Goal: Communication & Community: Connect with others

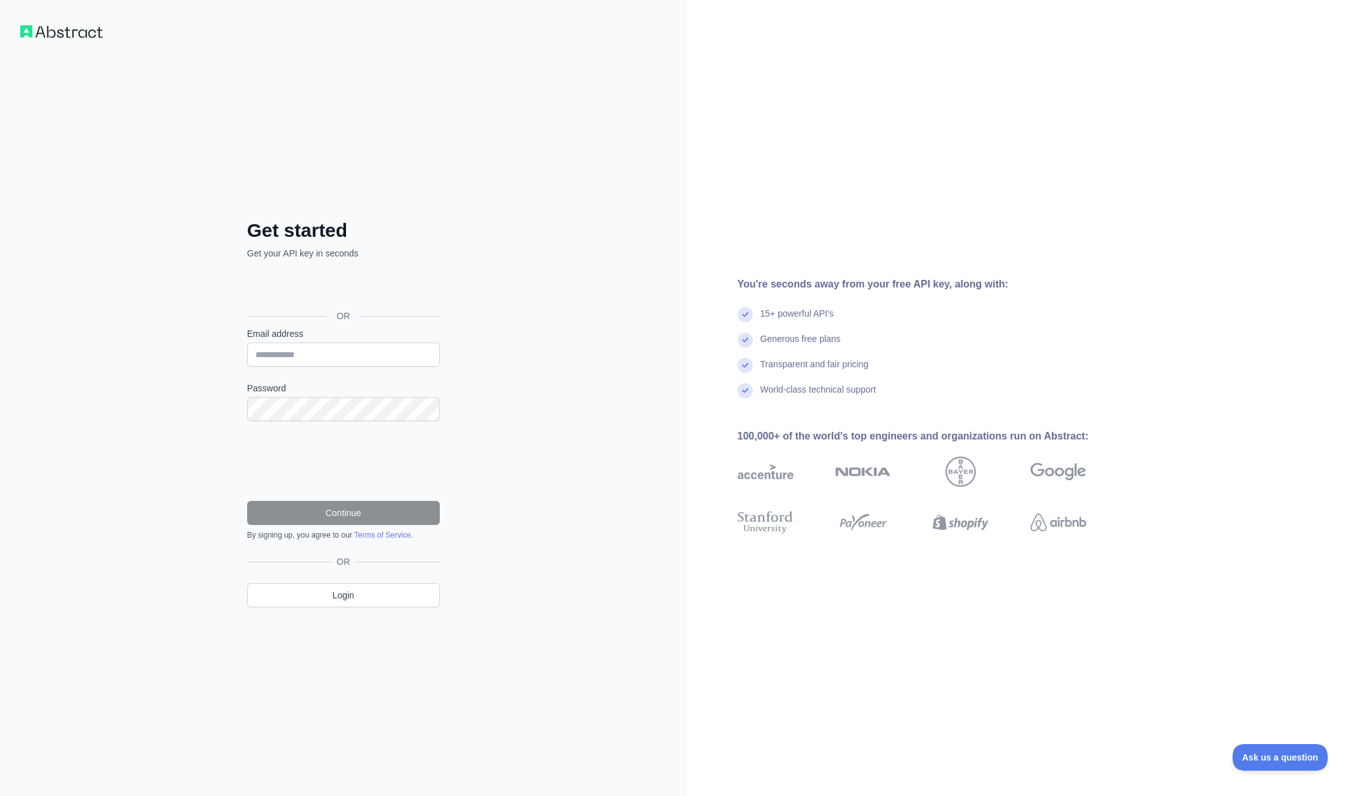
click at [341, 286] on div "Sign in with Google. Opens in new tab" at bounding box center [342, 288] width 190 height 28
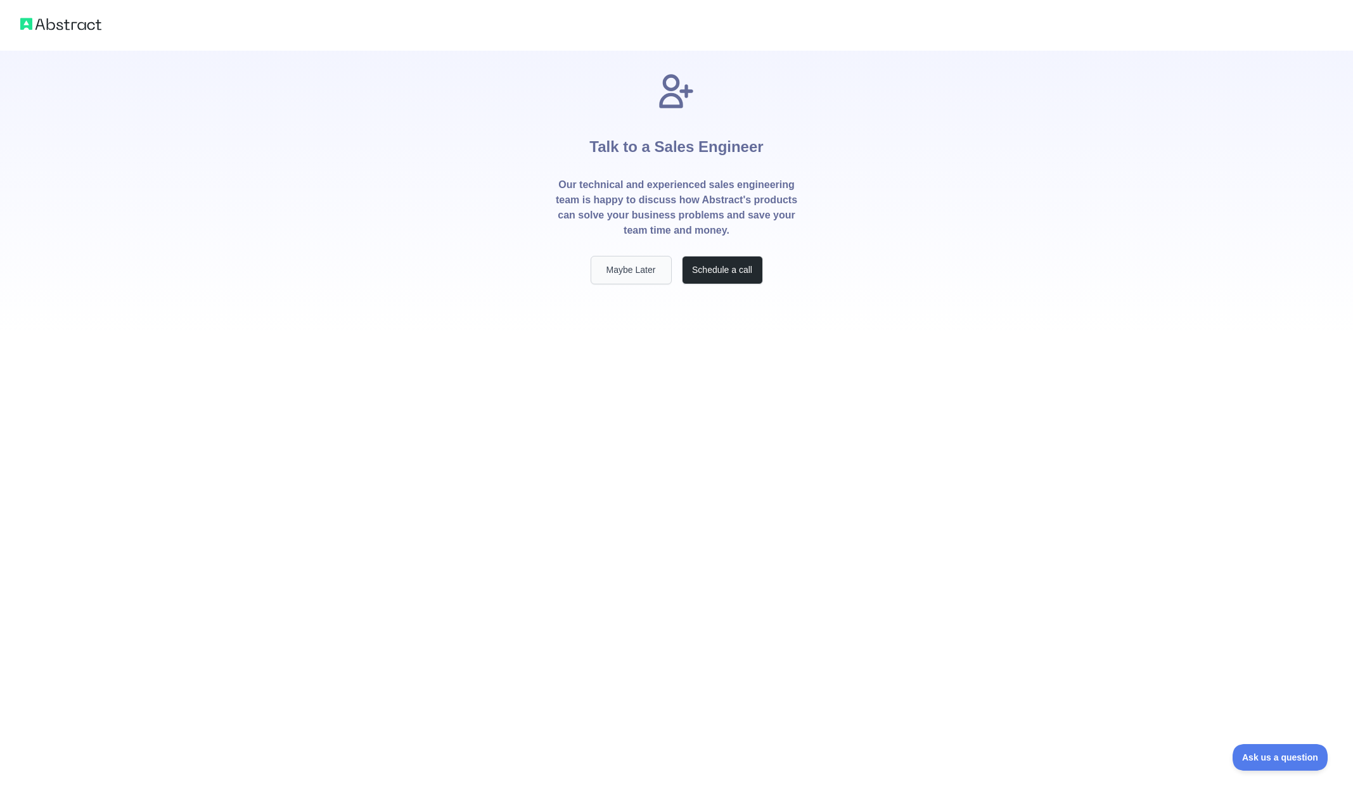
click at [625, 276] on button "Maybe Later" at bounding box center [631, 270] width 81 height 29
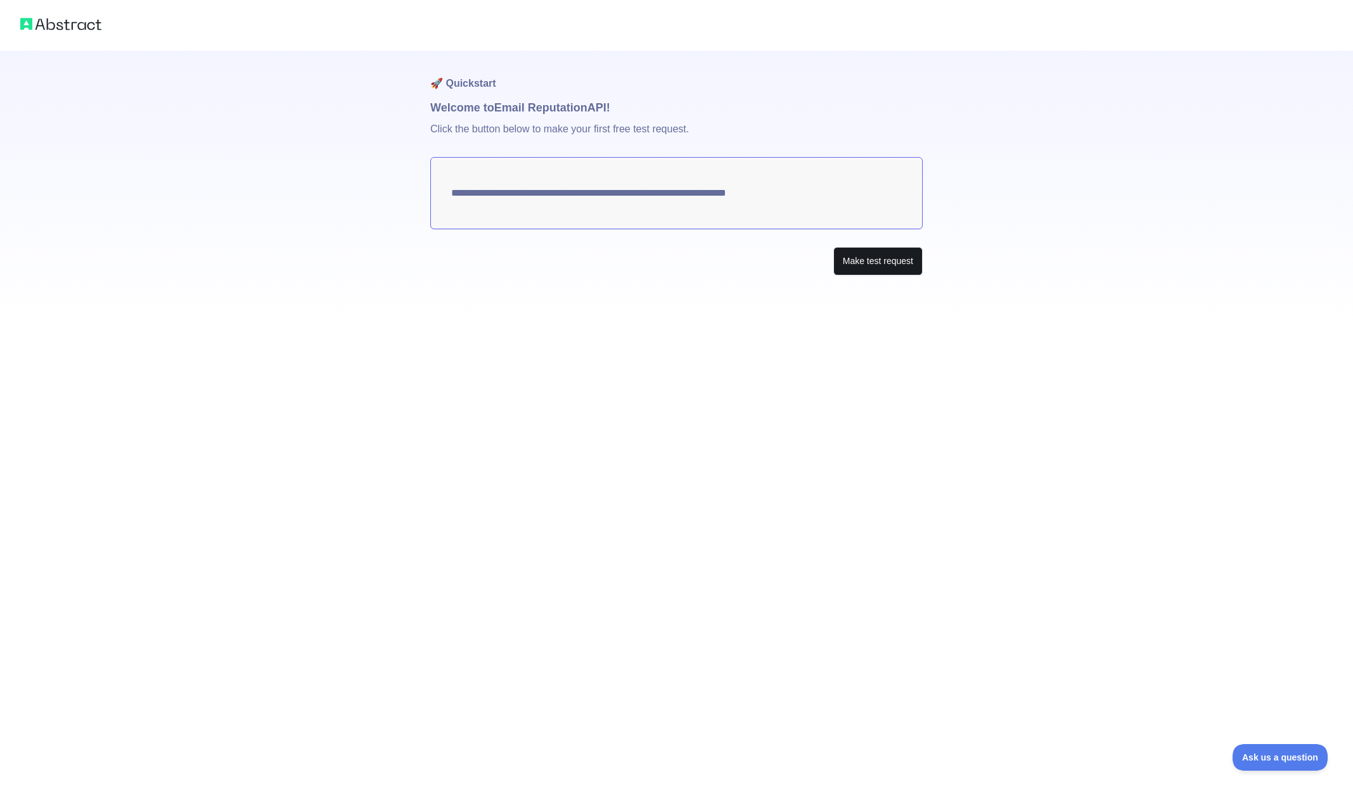
click at [852, 265] on button "Make test request" at bounding box center [877, 261] width 89 height 29
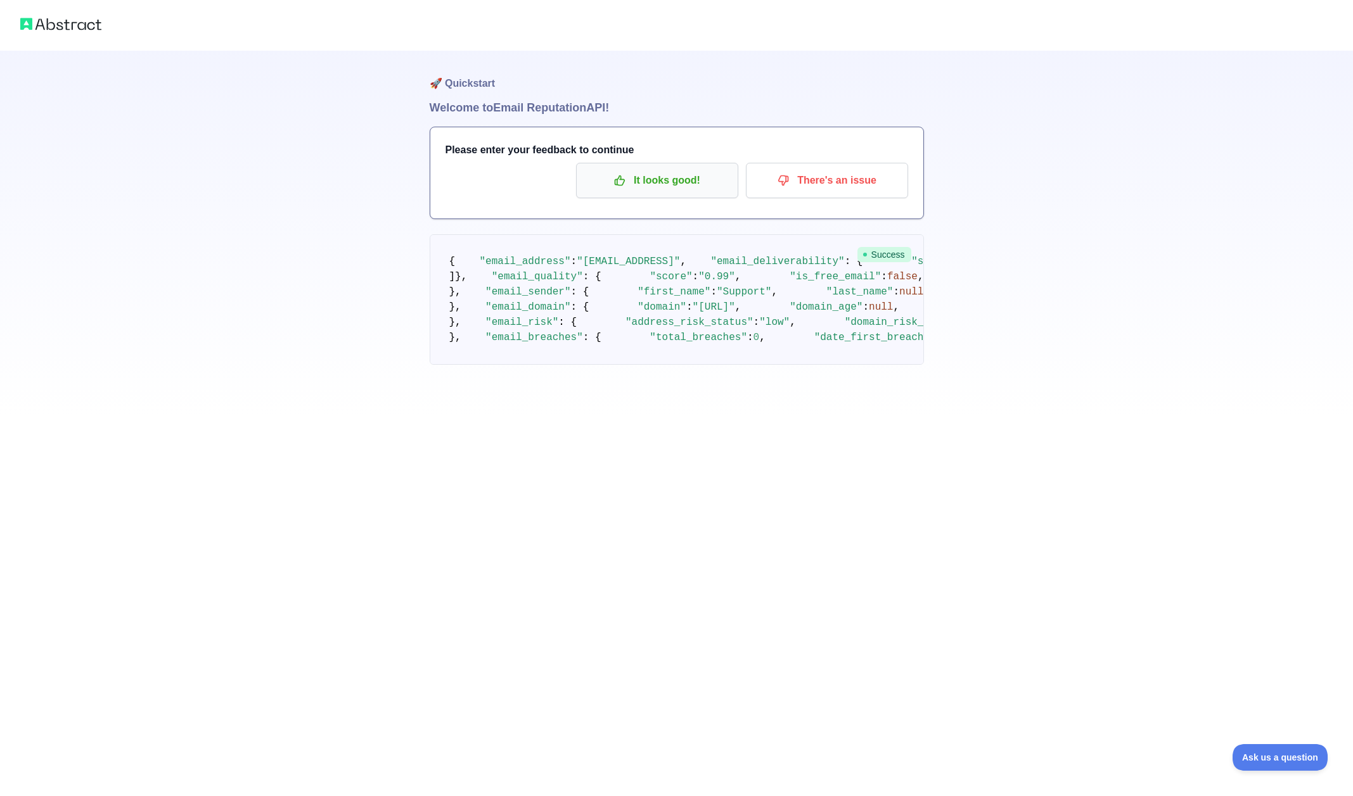
click at [649, 188] on p "It looks good!" at bounding box center [656, 181] width 143 height 22
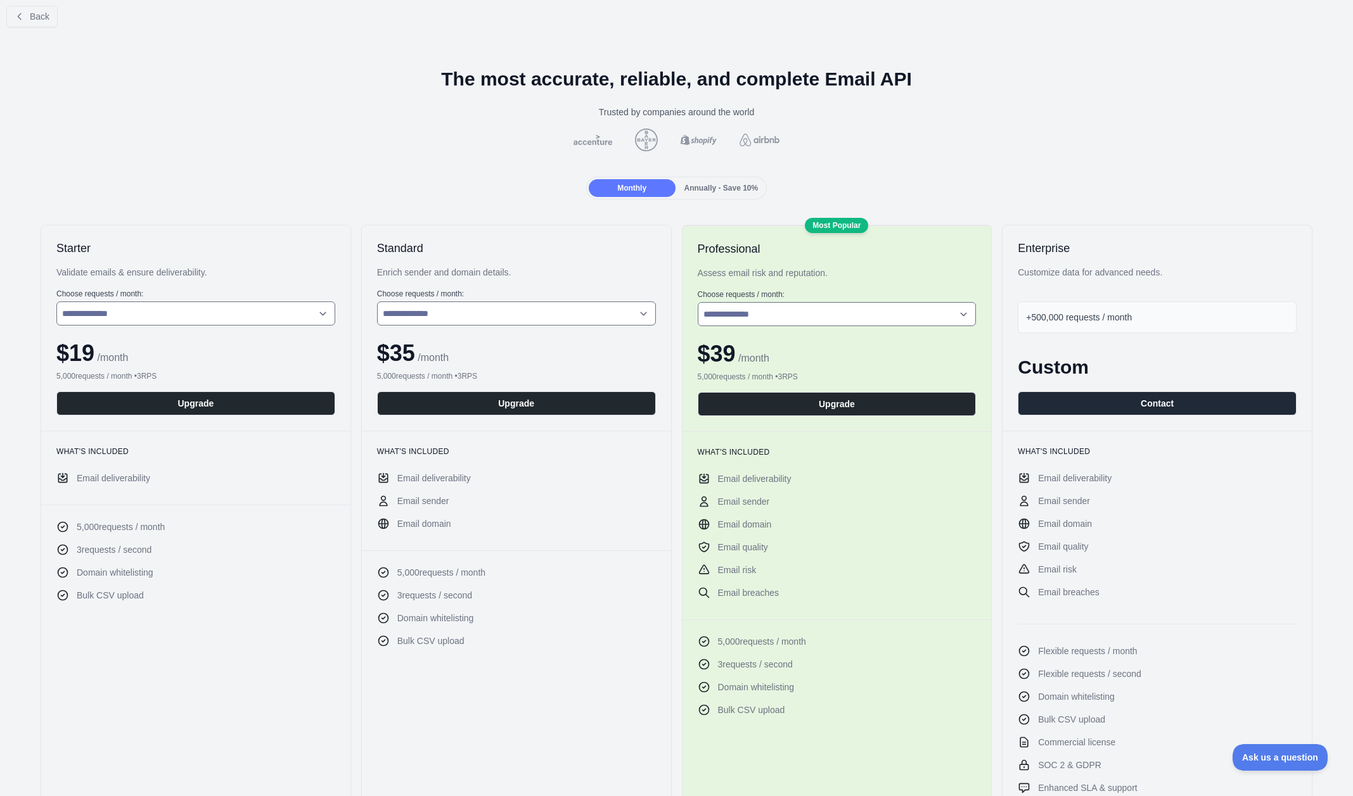
scroll to position [10, 0]
click at [712, 188] on span "Annually - Save 10%" at bounding box center [721, 187] width 74 height 9
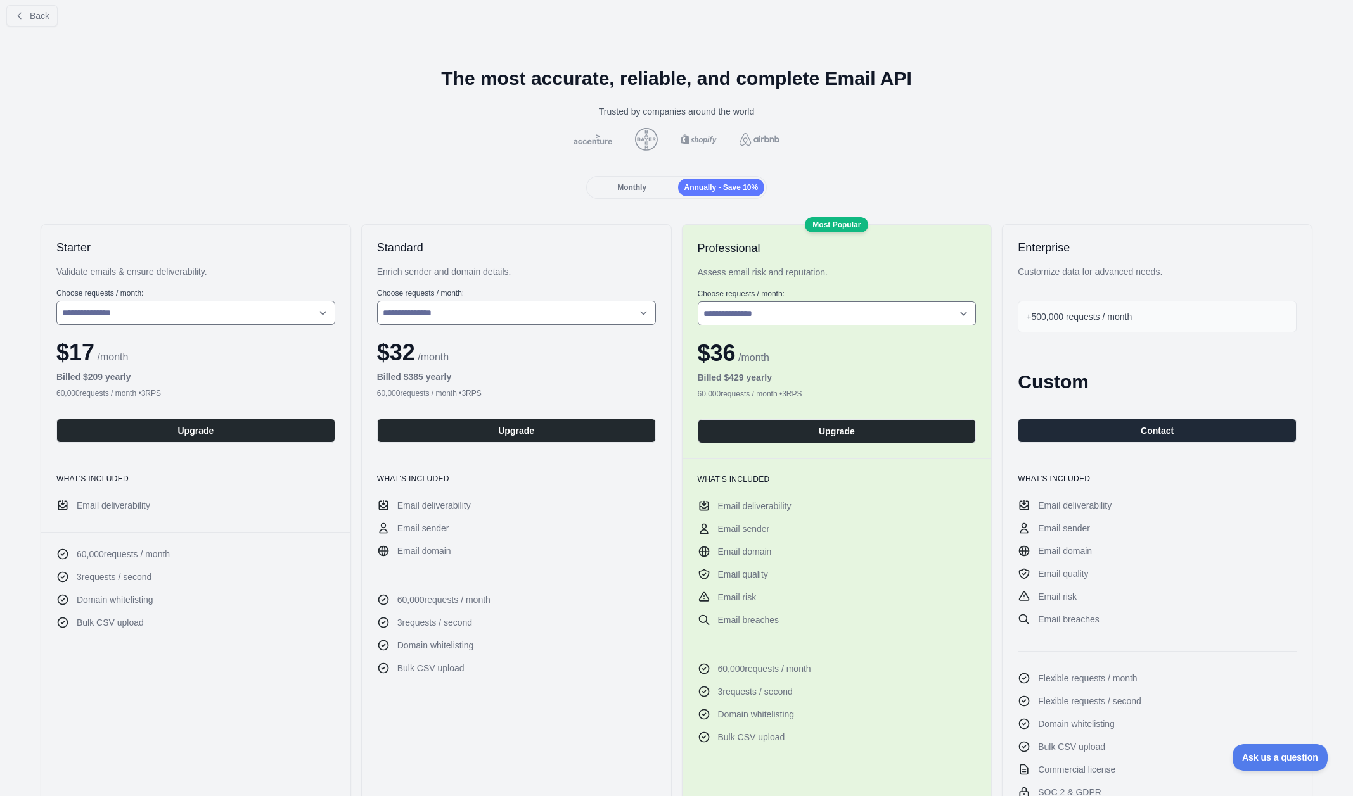
click at [656, 194] on div "Monthly" at bounding box center [632, 188] width 87 height 18
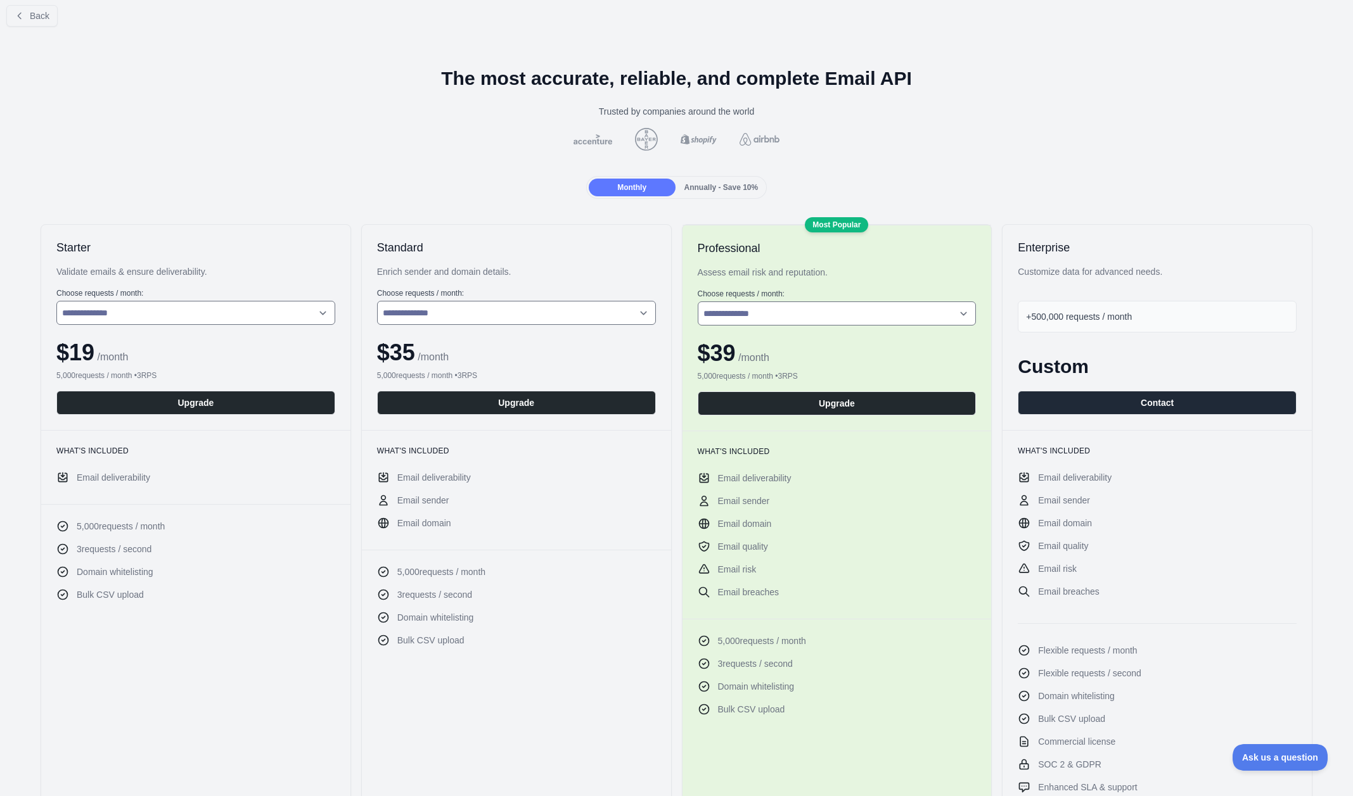
click at [730, 191] on span "Annually - Save 10%" at bounding box center [721, 187] width 74 height 9
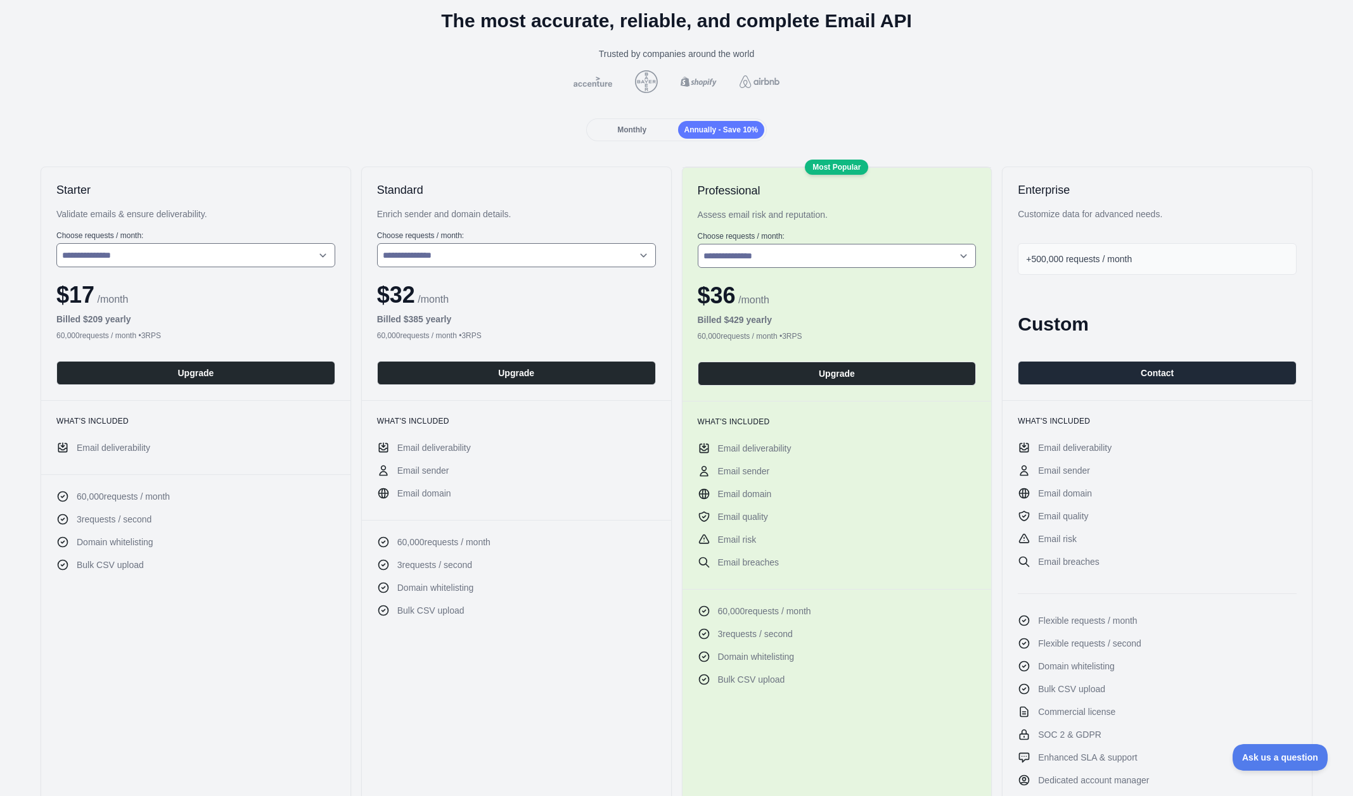
scroll to position [74, 0]
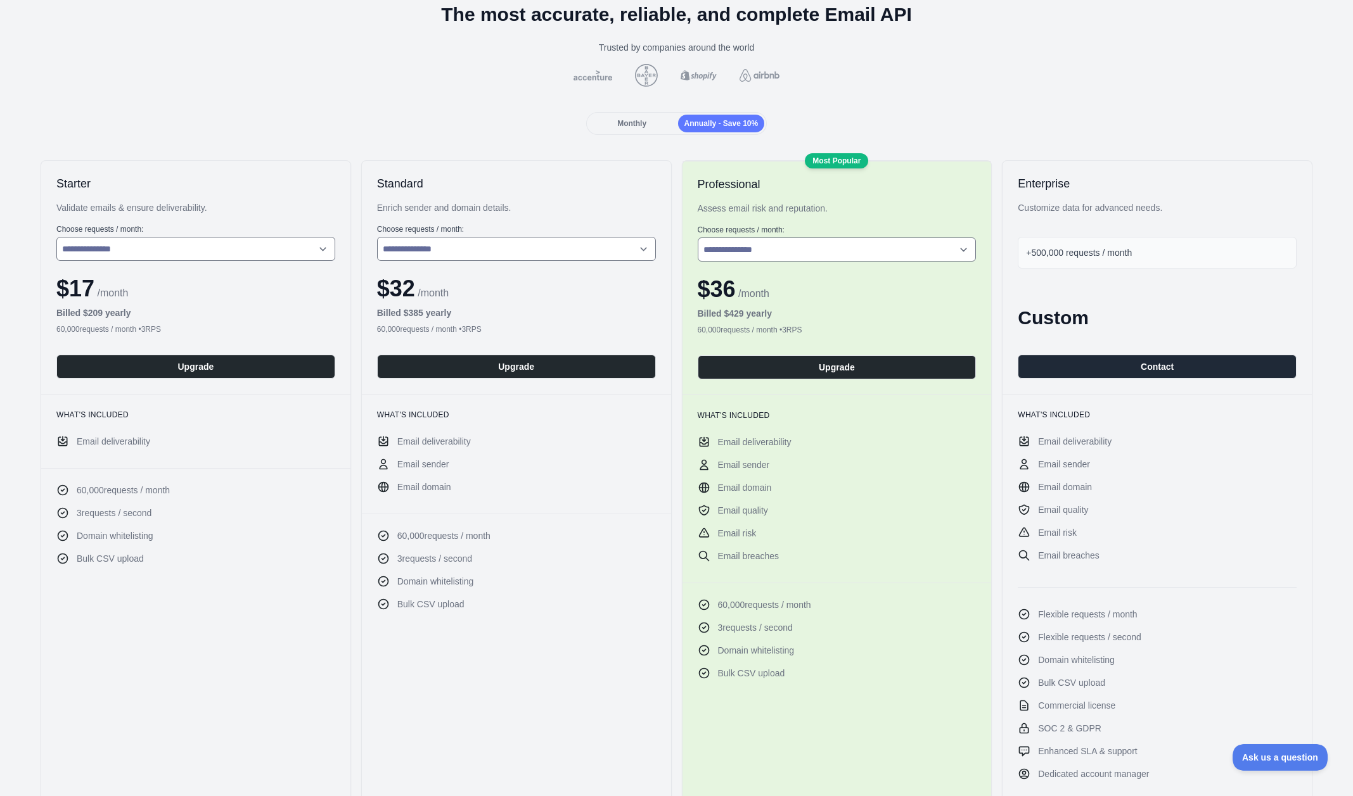
click at [925, 121] on div "Monthly Annually - Save 10%" at bounding box center [676, 123] width 1332 height 23
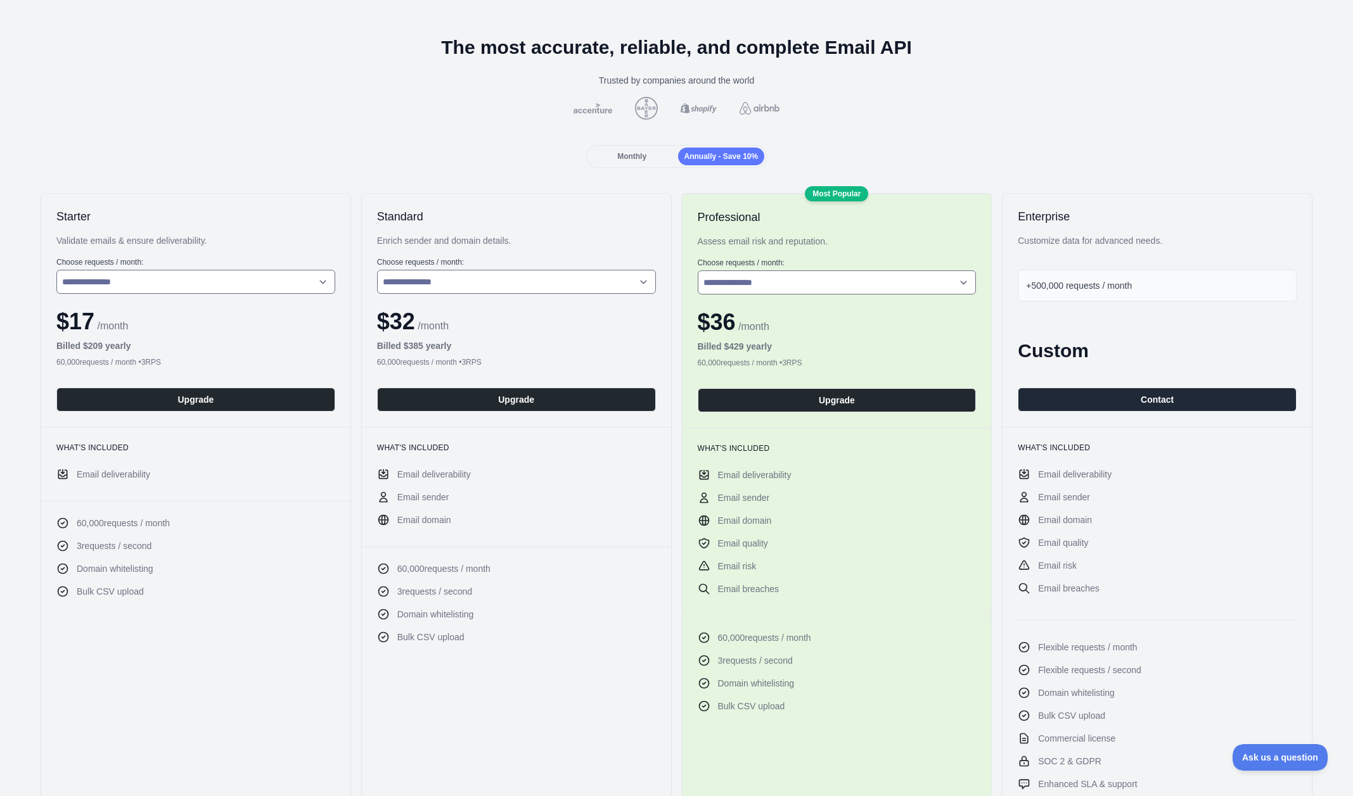
scroll to position [41, 0]
click at [802, 399] on button "Upgrade" at bounding box center [837, 401] width 279 height 24
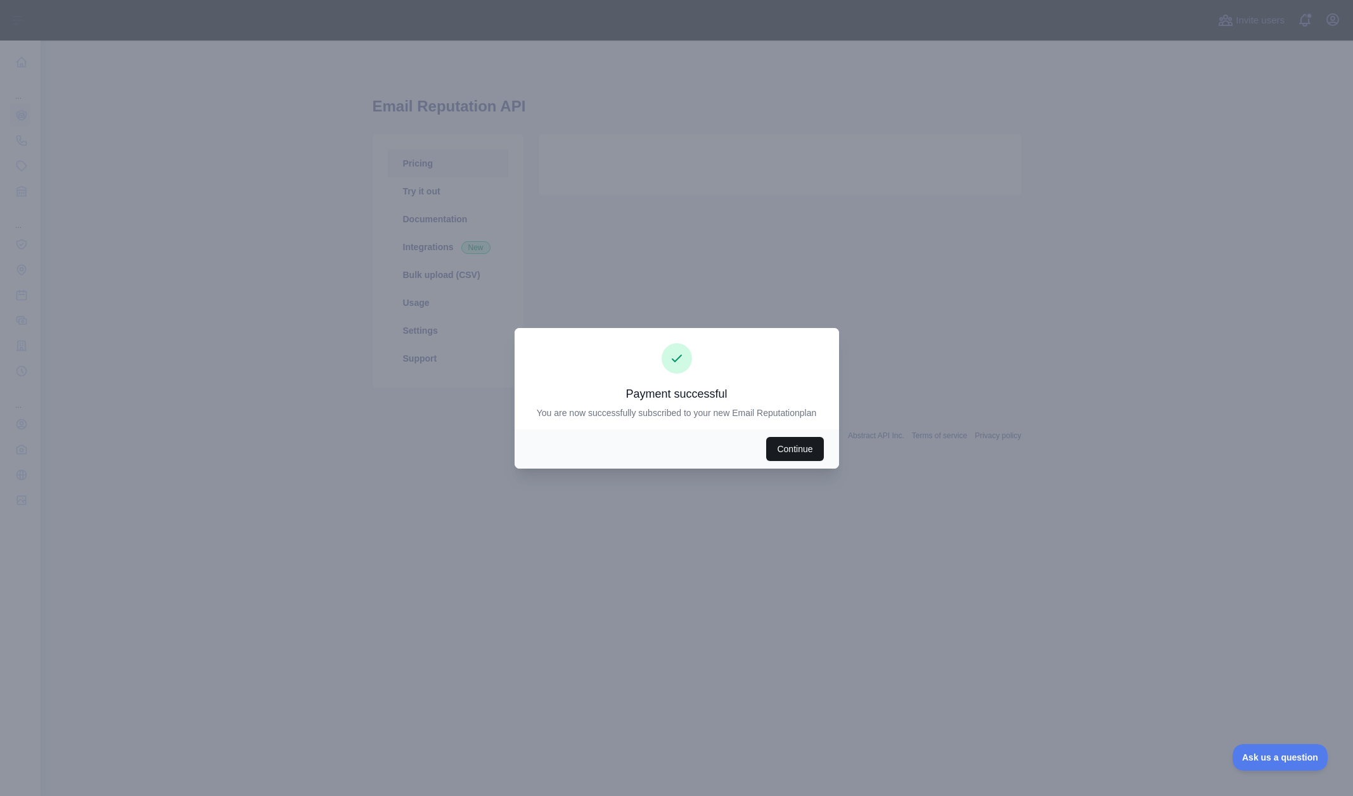
click at [791, 456] on button "Continue" at bounding box center [794, 449] width 57 height 24
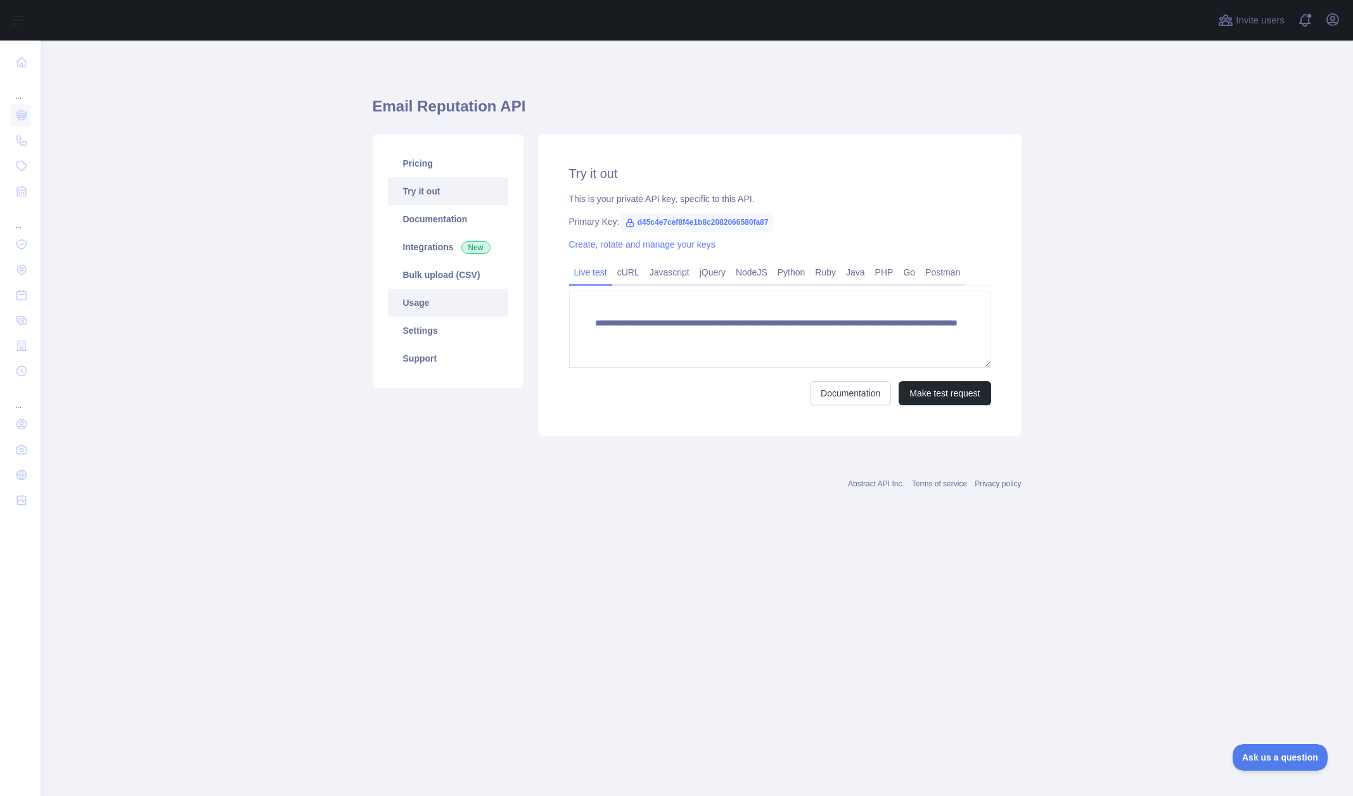
click at [414, 309] on link "Usage" at bounding box center [448, 303] width 120 height 28
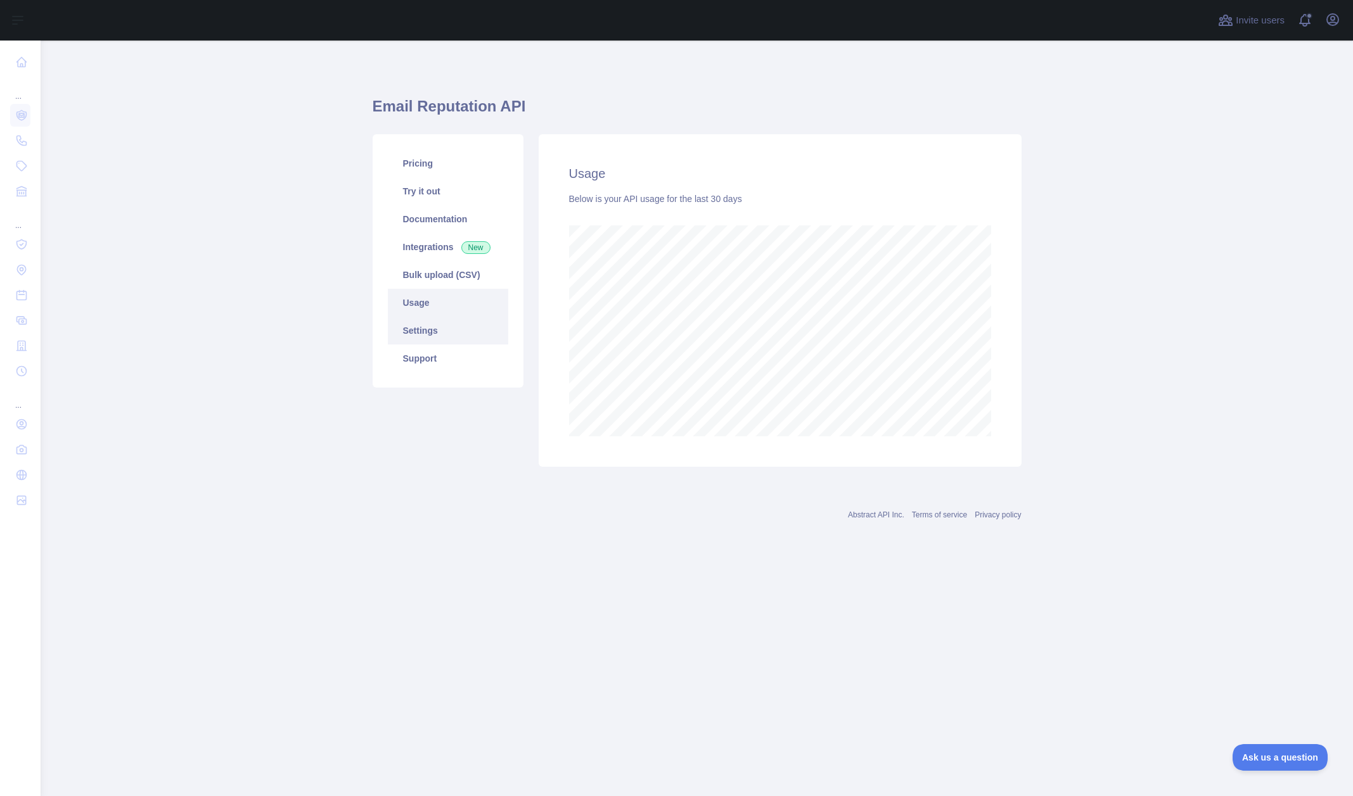
scroll to position [756, 1312]
click at [422, 335] on link "Settings" at bounding box center [448, 331] width 120 height 28
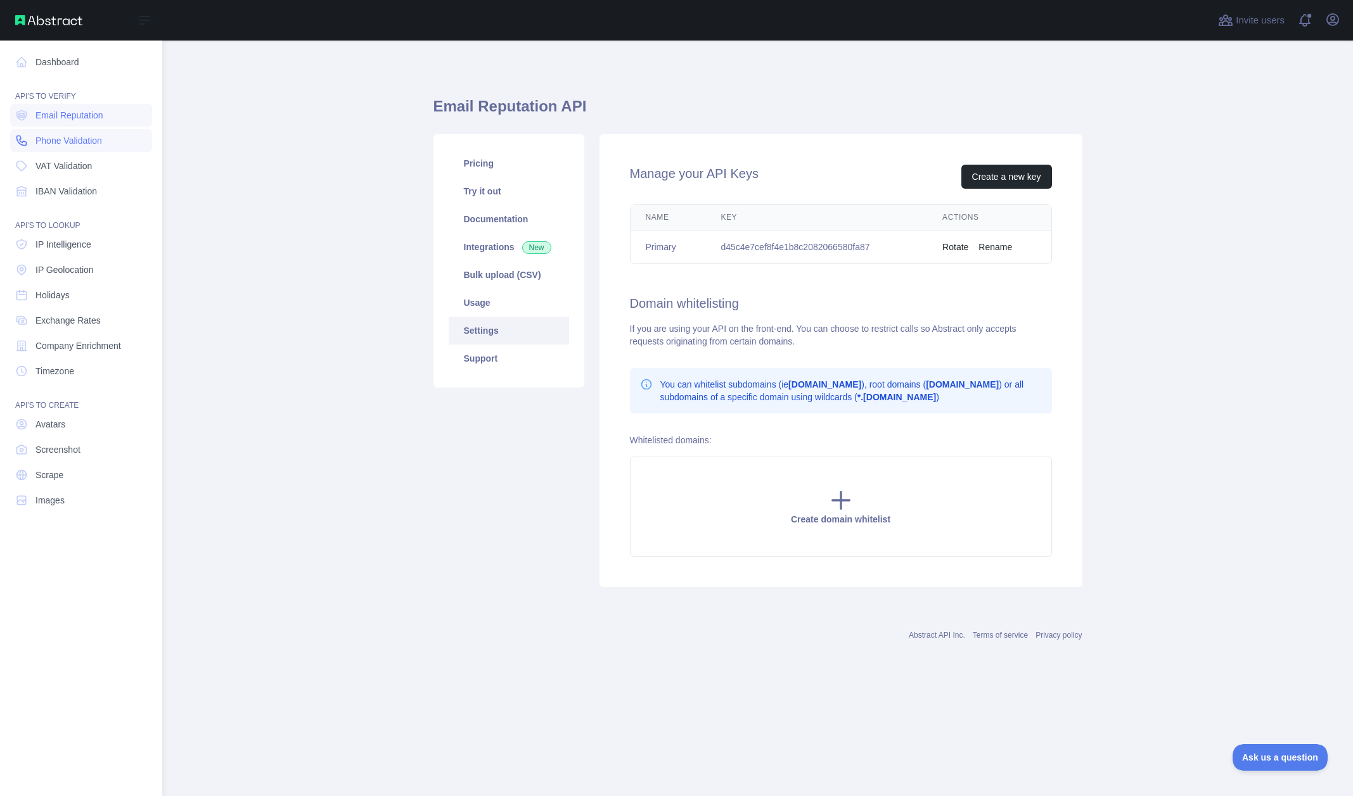
click at [73, 141] on span "Phone Validation" at bounding box center [68, 140] width 67 height 13
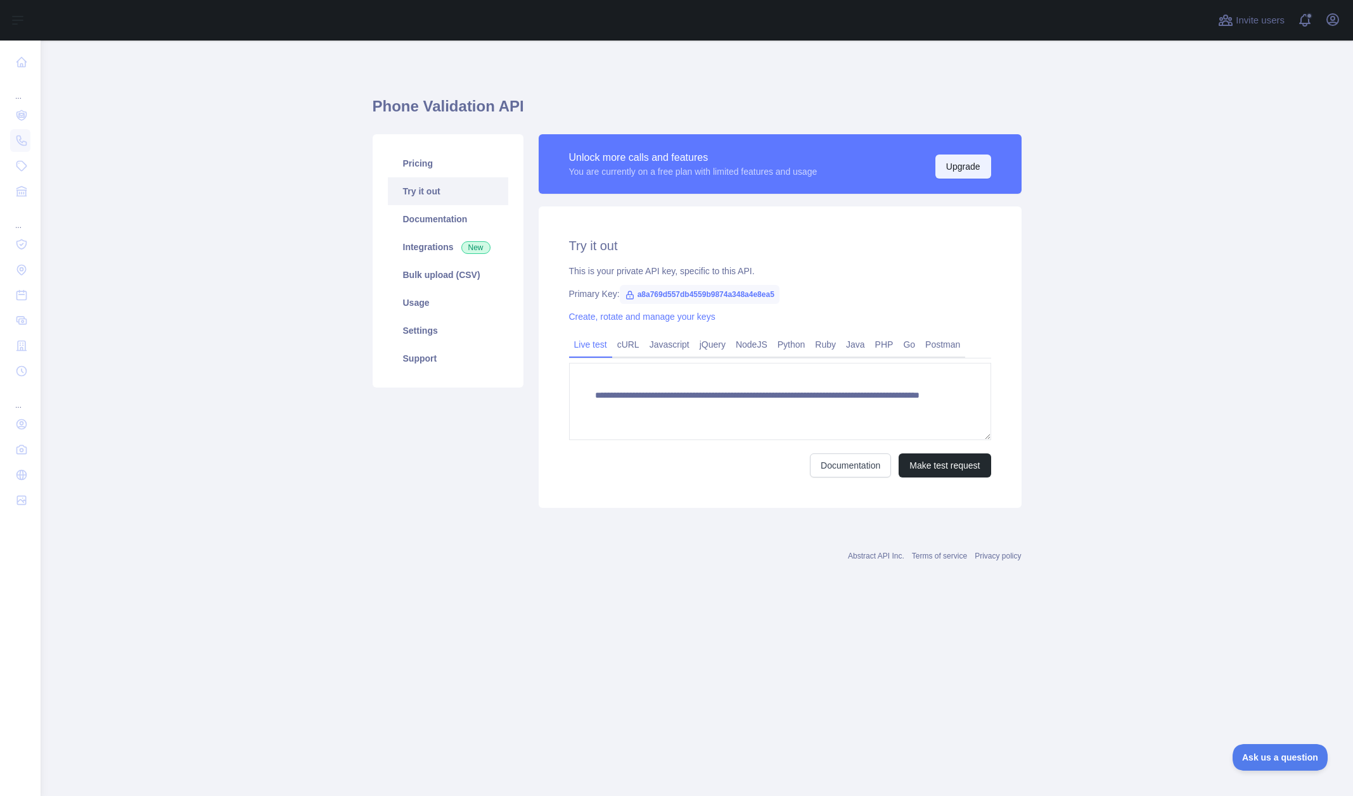
click at [955, 170] on button "Upgrade" at bounding box center [963, 167] width 56 height 24
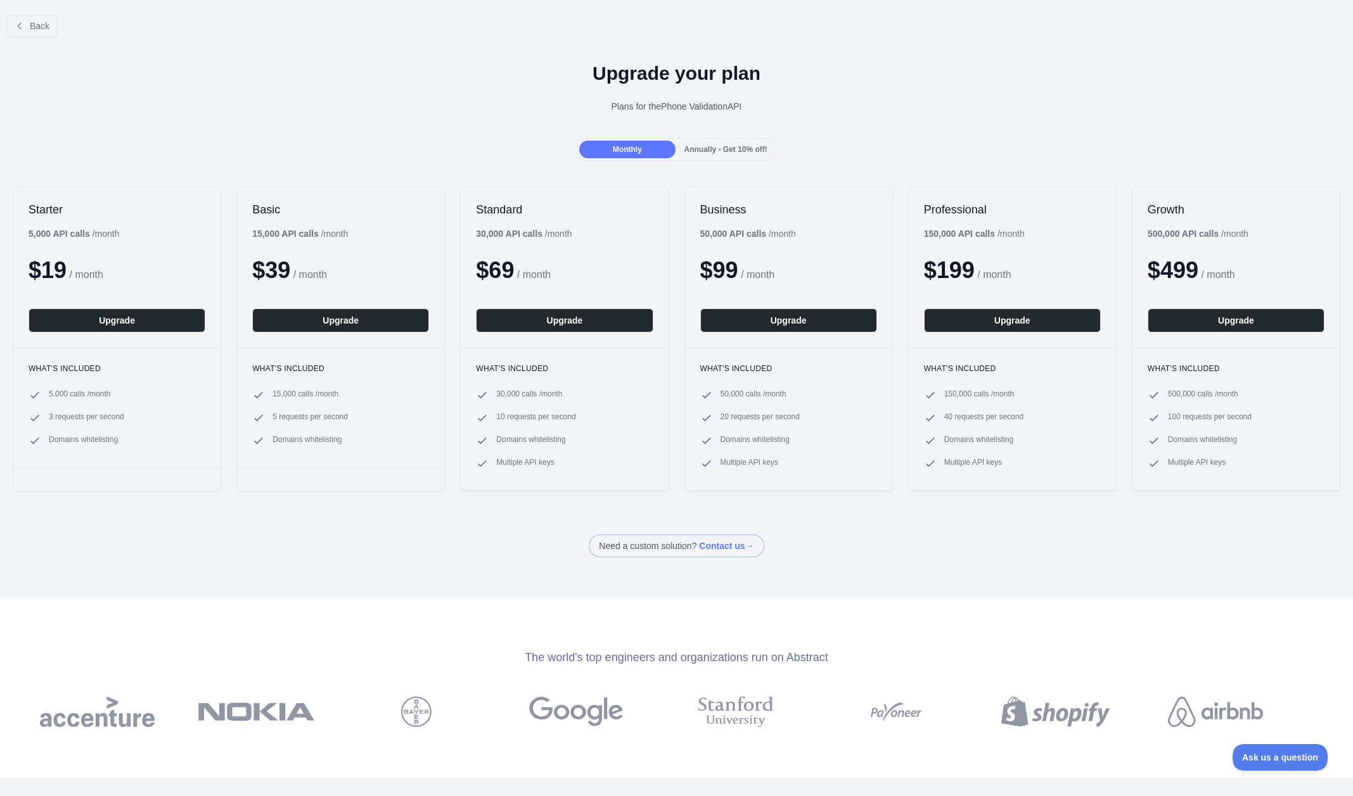
click at [715, 151] on span "Annually - Get 10% off!" at bounding box center [725, 149] width 83 height 9
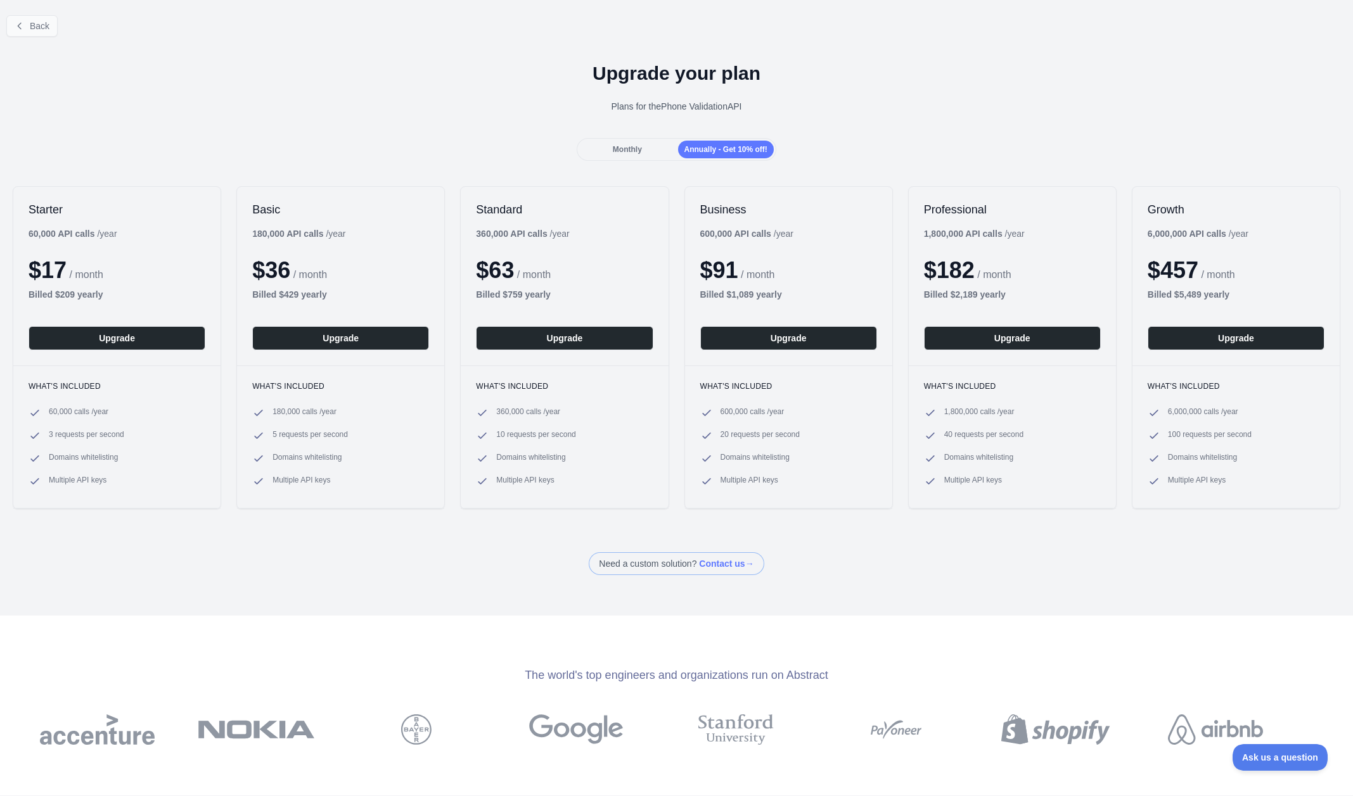
click at [49, 28] on span "Back" at bounding box center [40, 26] width 20 height 10
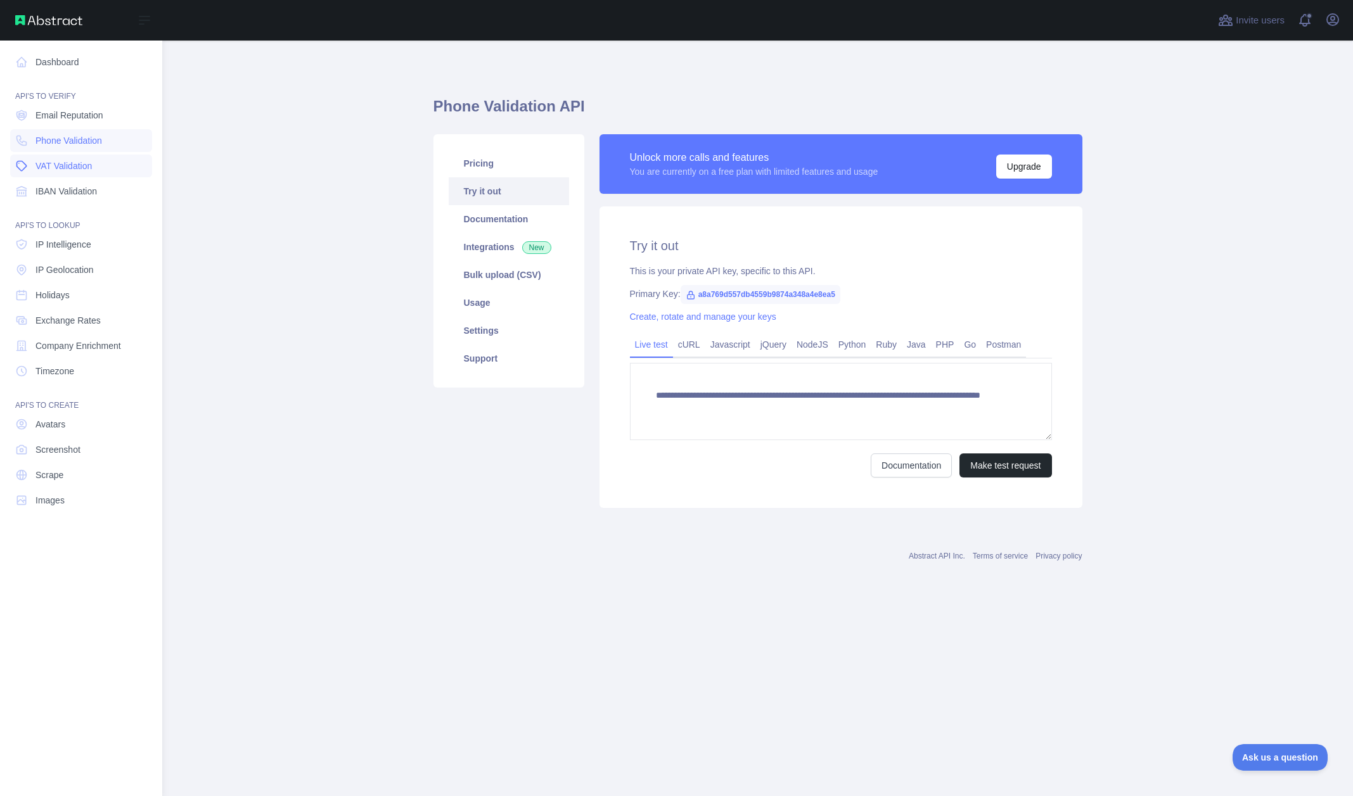
click at [60, 167] on span "VAT Validation" at bounding box center [63, 166] width 56 height 13
click at [58, 183] on link "IBAN Validation" at bounding box center [81, 191] width 142 height 23
click at [57, 247] on span "IP Intelligence" at bounding box center [63, 244] width 56 height 13
click at [60, 274] on span "IP Geolocation" at bounding box center [64, 270] width 58 height 13
click at [55, 298] on span "Holidays" at bounding box center [52, 295] width 34 height 13
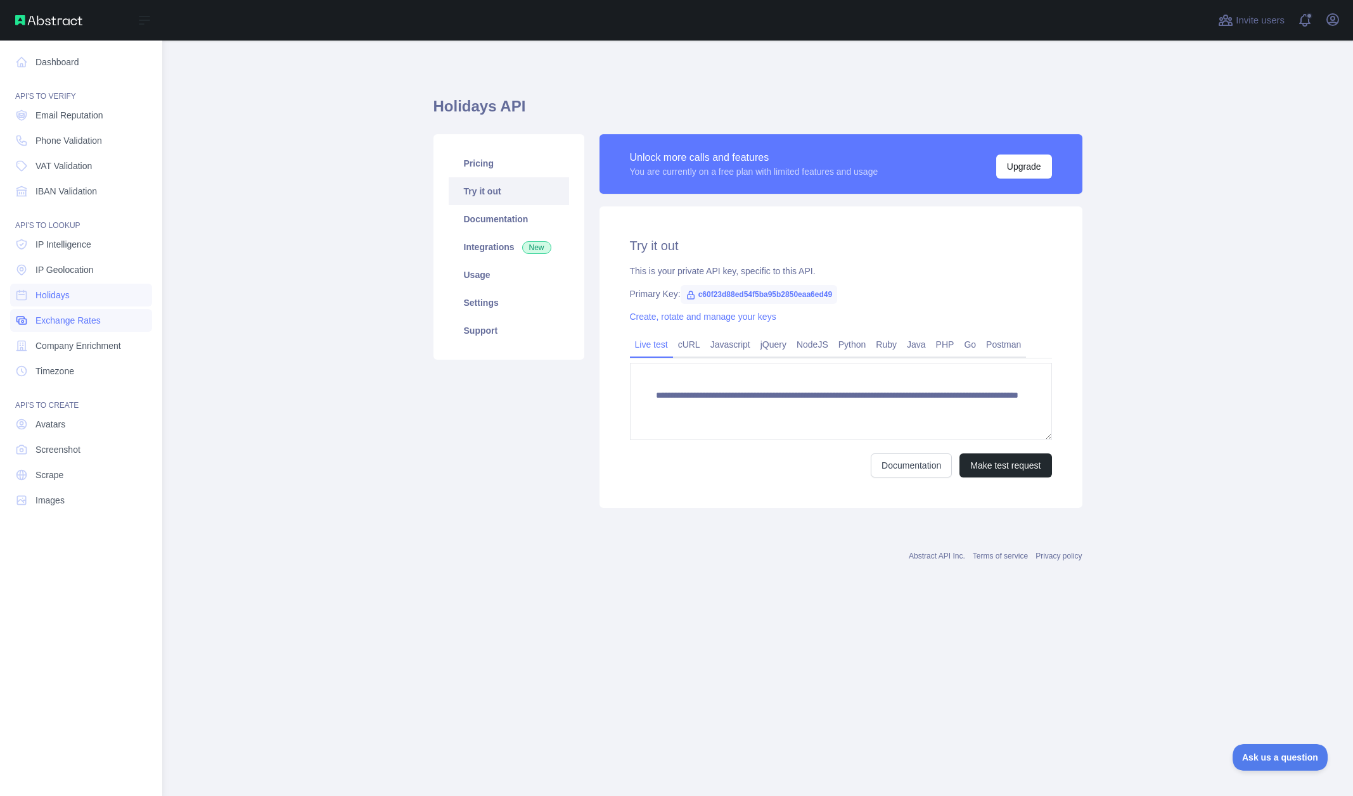
click at [61, 321] on span "Exchange Rates" at bounding box center [67, 320] width 65 height 13
type textarea "**********"
click at [63, 347] on span "Company Enrichment" at bounding box center [78, 346] width 86 height 13
click at [58, 449] on span "Screenshot" at bounding box center [57, 450] width 45 height 13
click at [58, 111] on span "Email Reputation" at bounding box center [69, 115] width 68 height 13
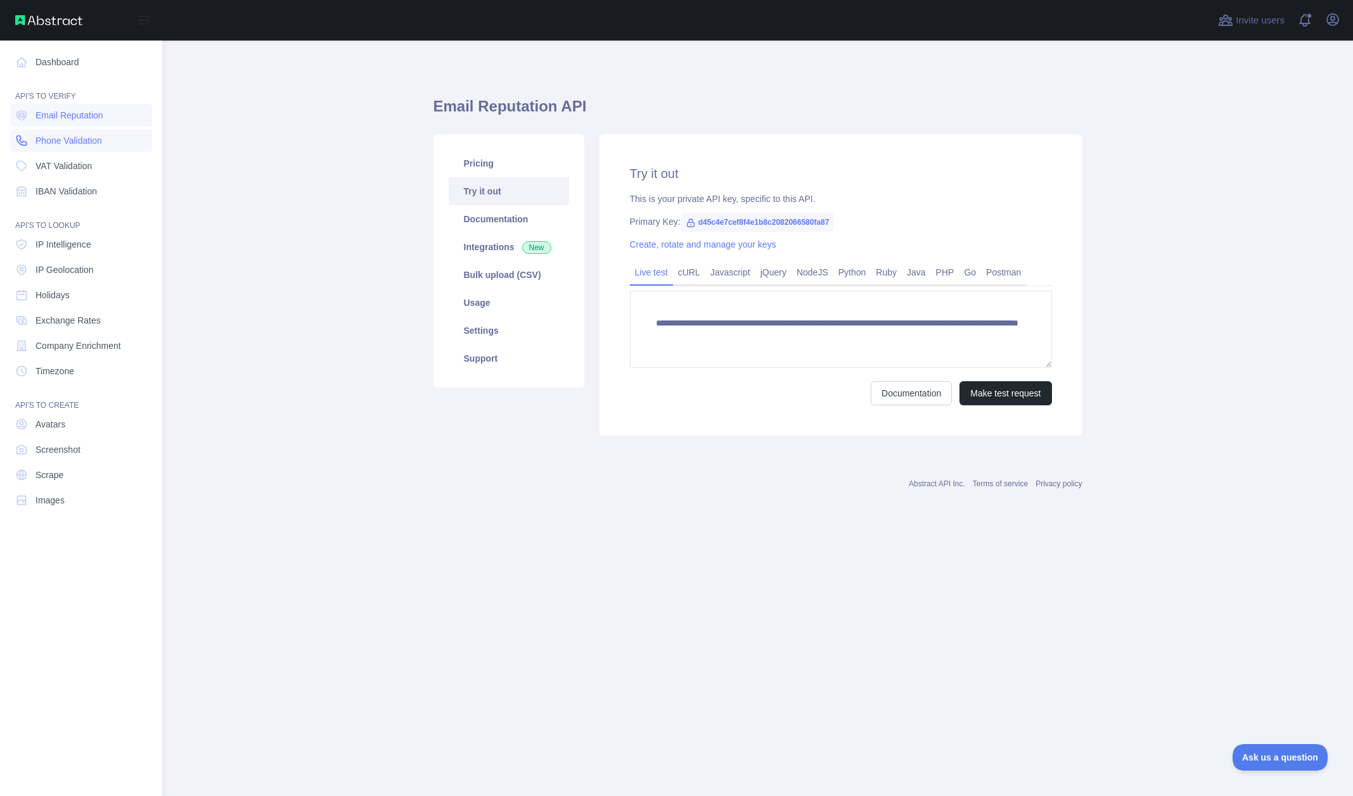
click at [60, 144] on span "Phone Validation" at bounding box center [68, 140] width 67 height 13
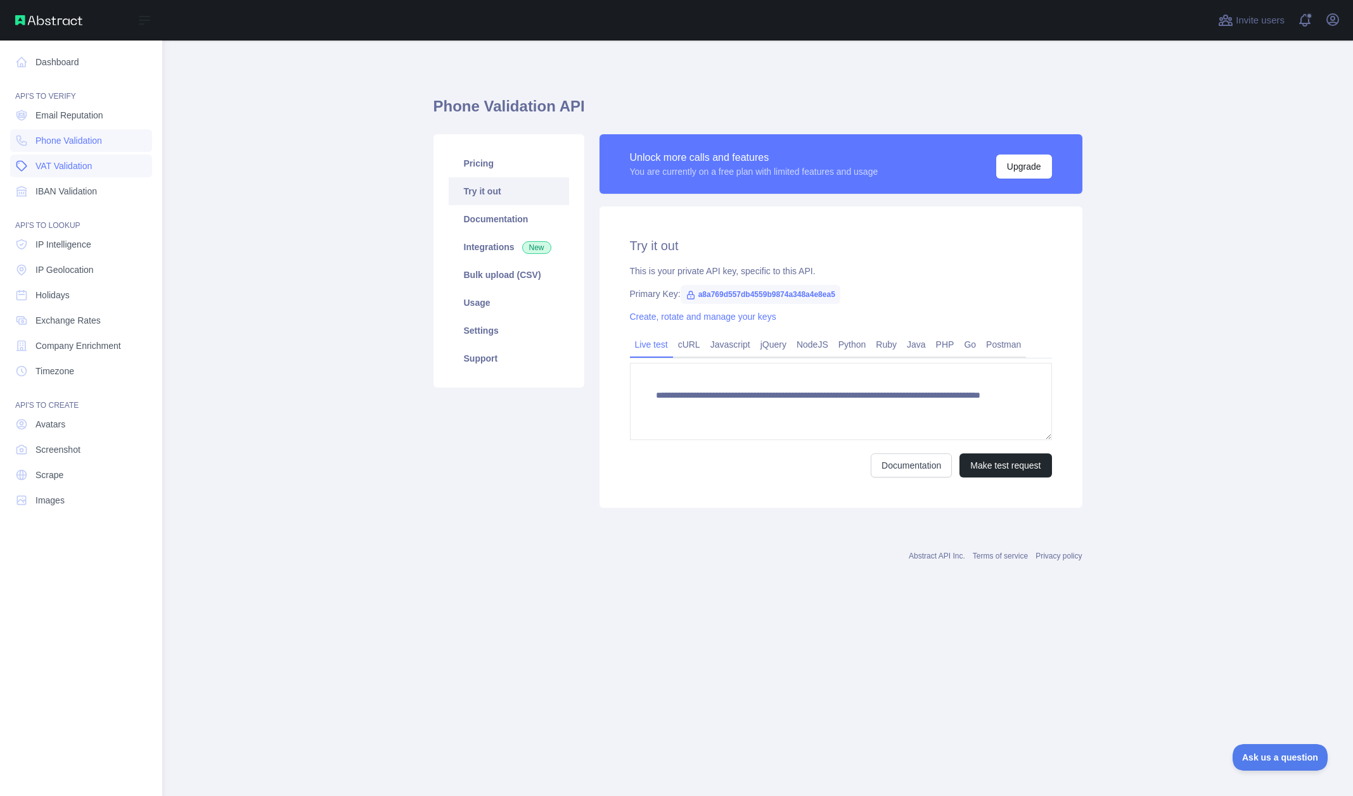
click at [61, 171] on span "VAT Validation" at bounding box center [63, 166] width 56 height 13
click at [61, 194] on span "IBAN Validation" at bounding box center [65, 191] width 61 height 13
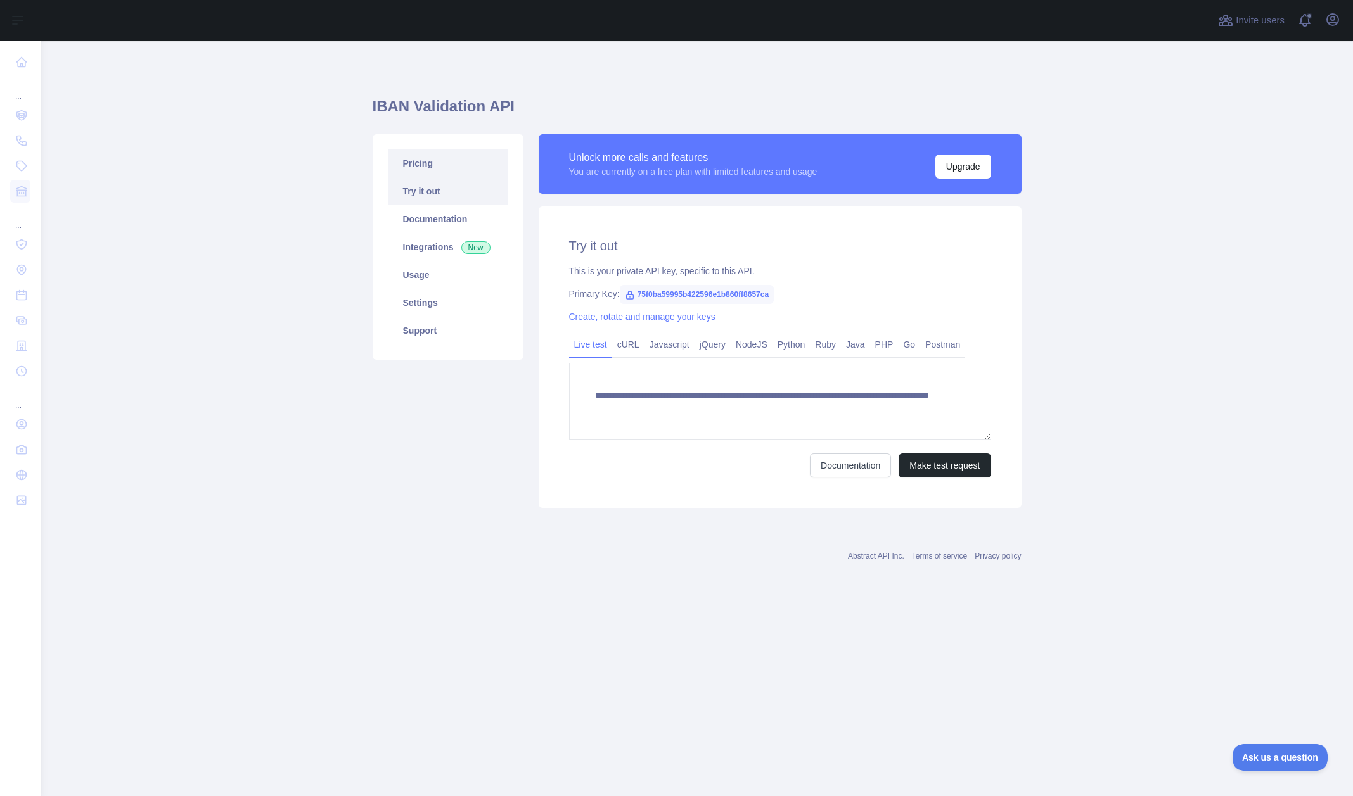
click at [424, 166] on link "Pricing" at bounding box center [448, 164] width 120 height 28
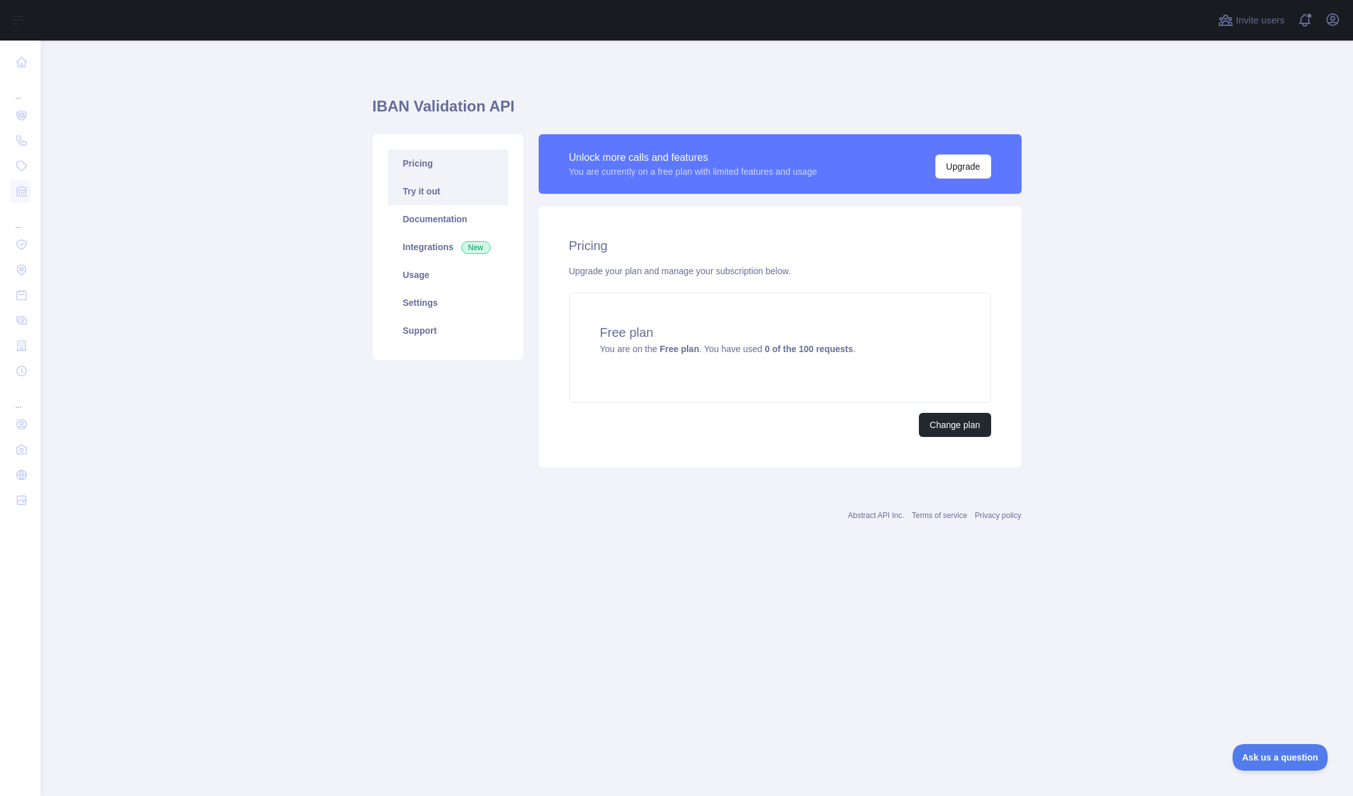
click at [420, 189] on link "Try it out" at bounding box center [448, 191] width 120 height 28
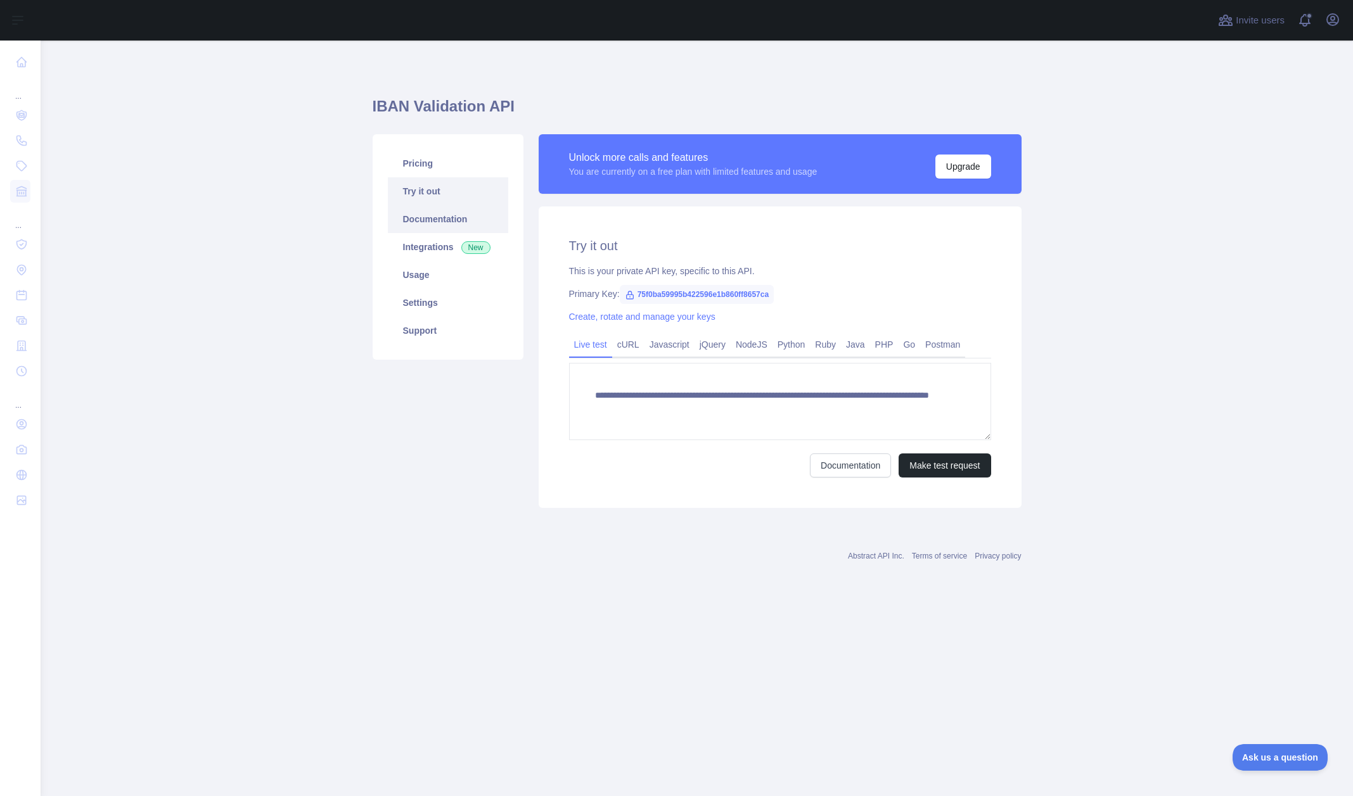
click at [425, 216] on link "Documentation" at bounding box center [448, 219] width 120 height 28
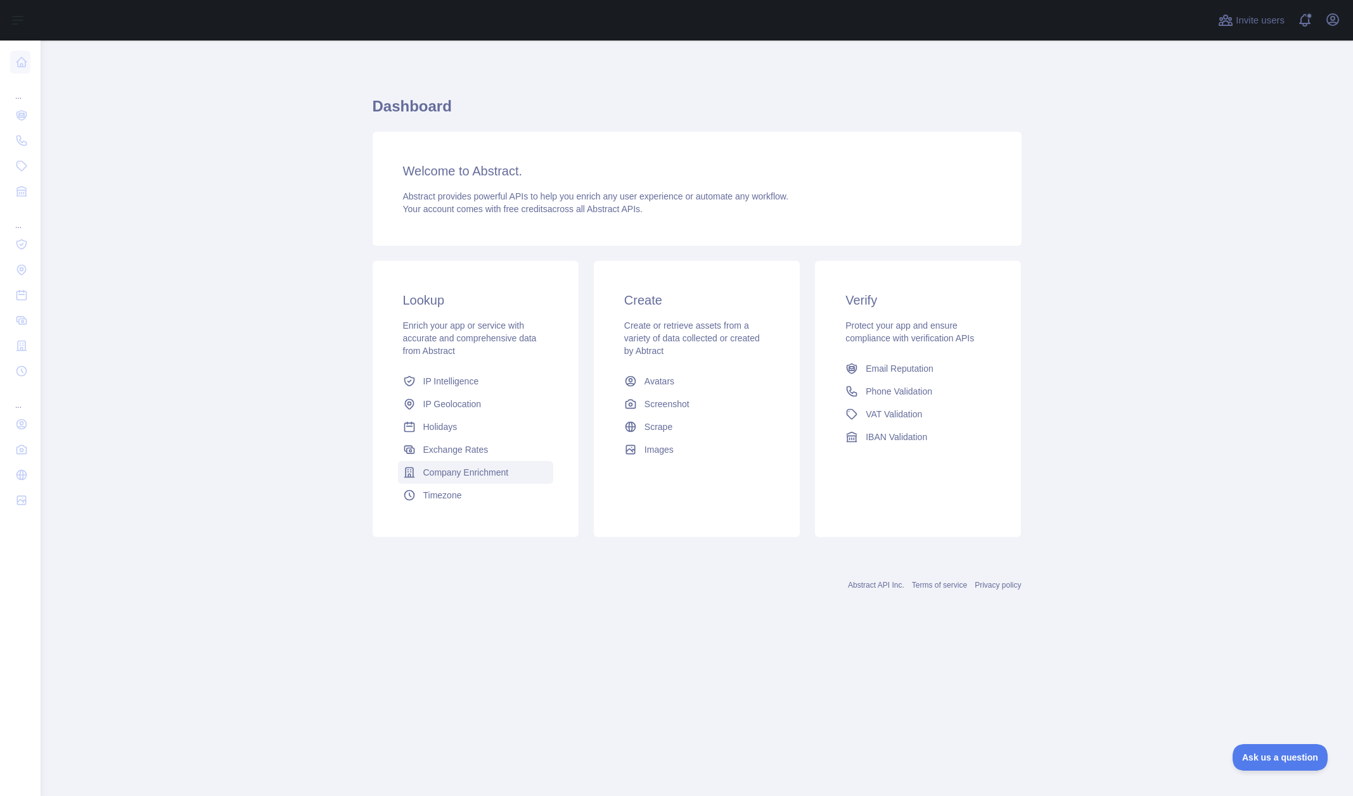
click at [471, 480] on link "Company Enrichment" at bounding box center [475, 472] width 155 height 23
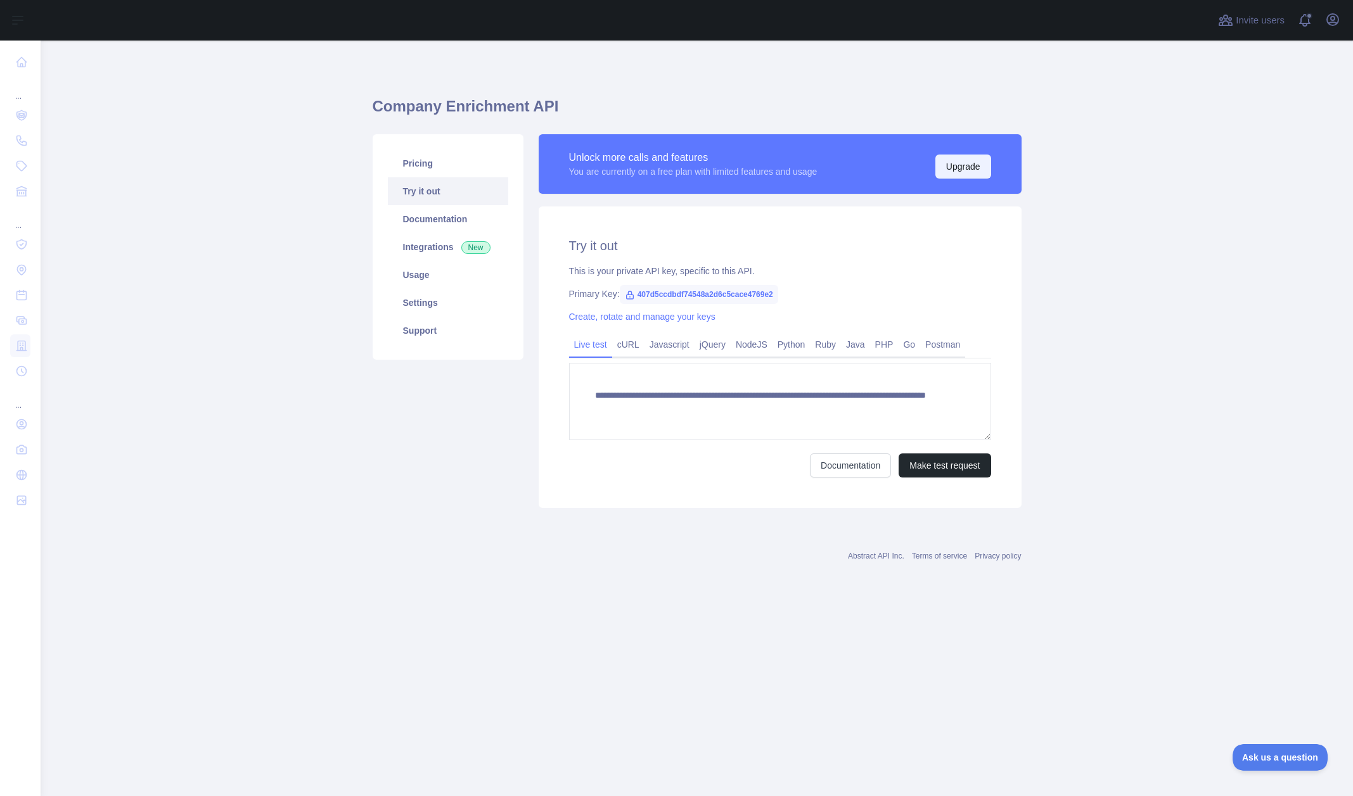
click at [965, 166] on button "Upgrade" at bounding box center [963, 167] width 56 height 24
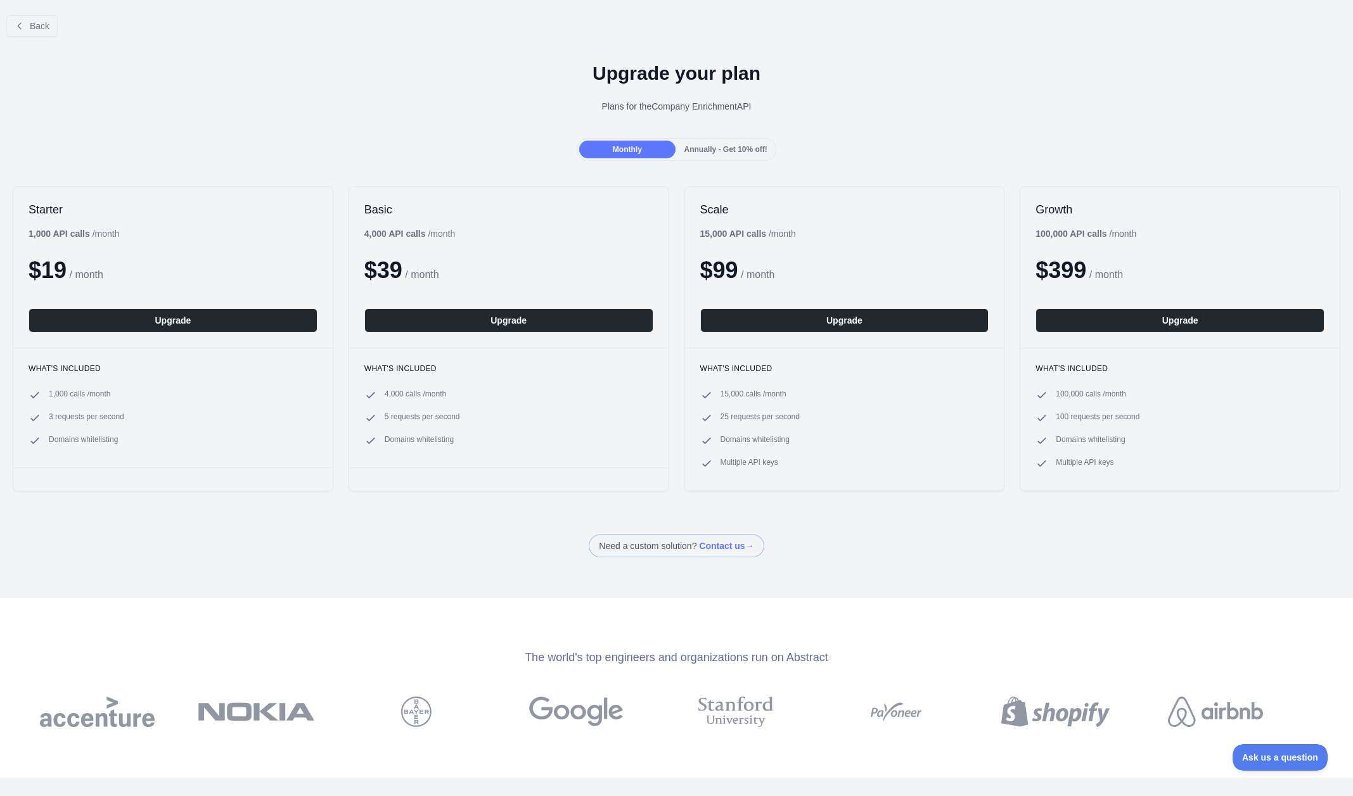
click at [715, 147] on span "Annually - Get 10% off!" at bounding box center [725, 149] width 83 height 9
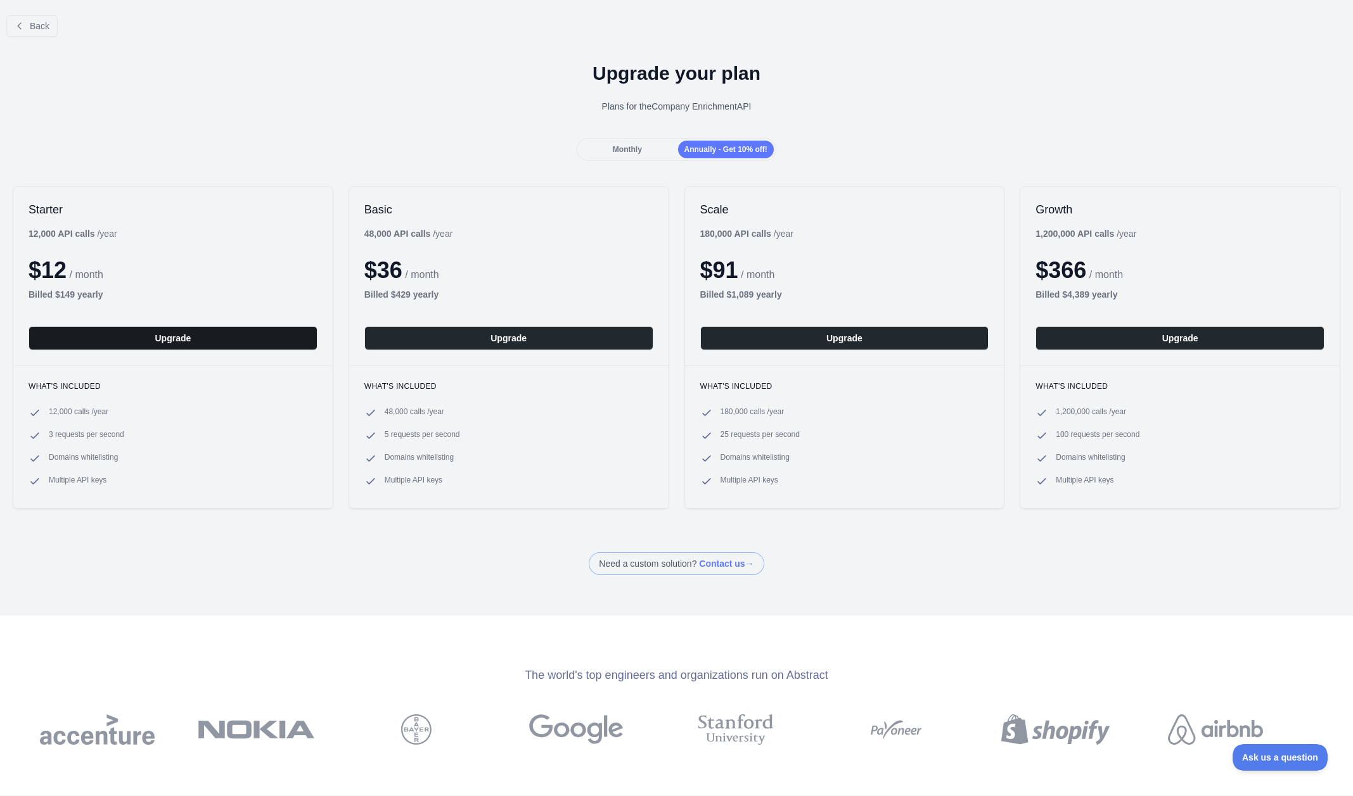
click at [144, 336] on button "Upgrade" at bounding box center [173, 338] width 289 height 24
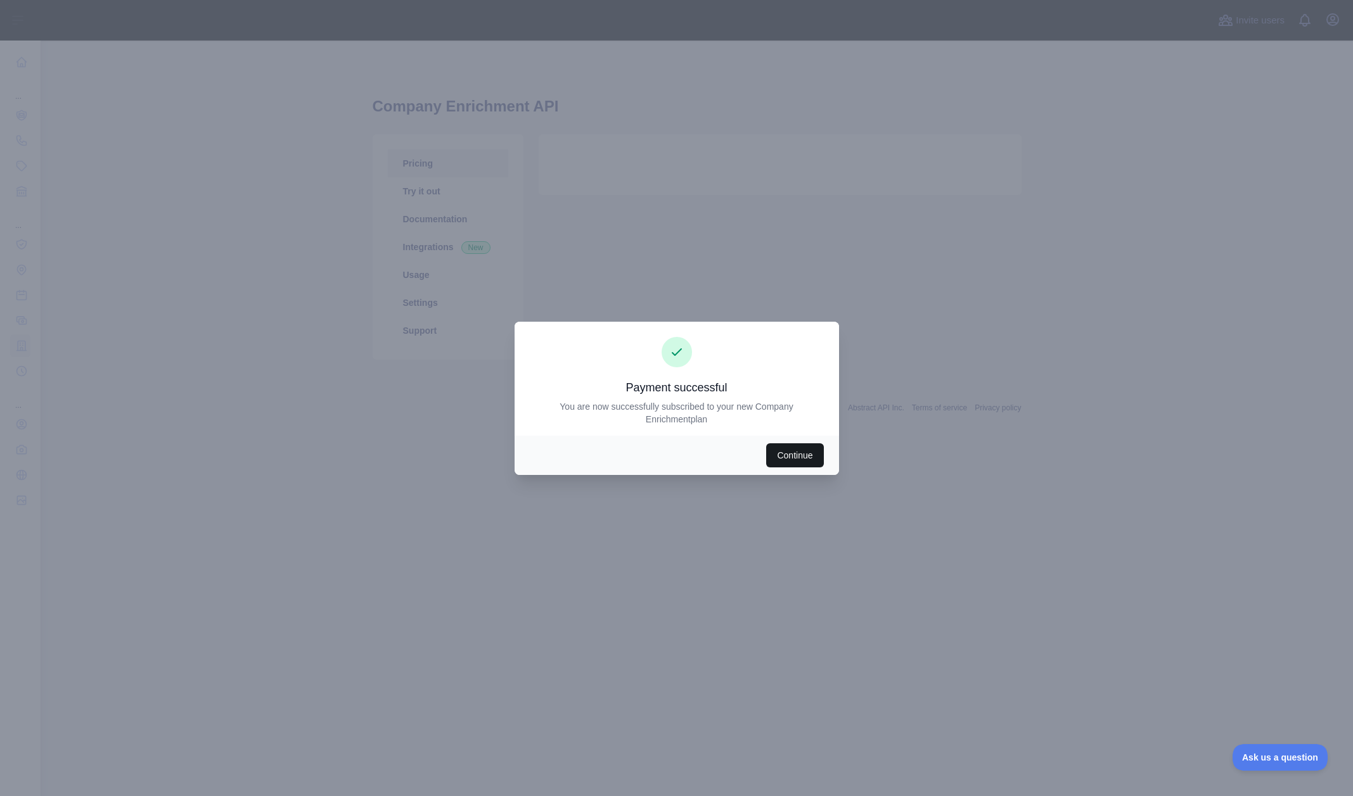
click at [787, 455] on button "Continue" at bounding box center [794, 456] width 57 height 24
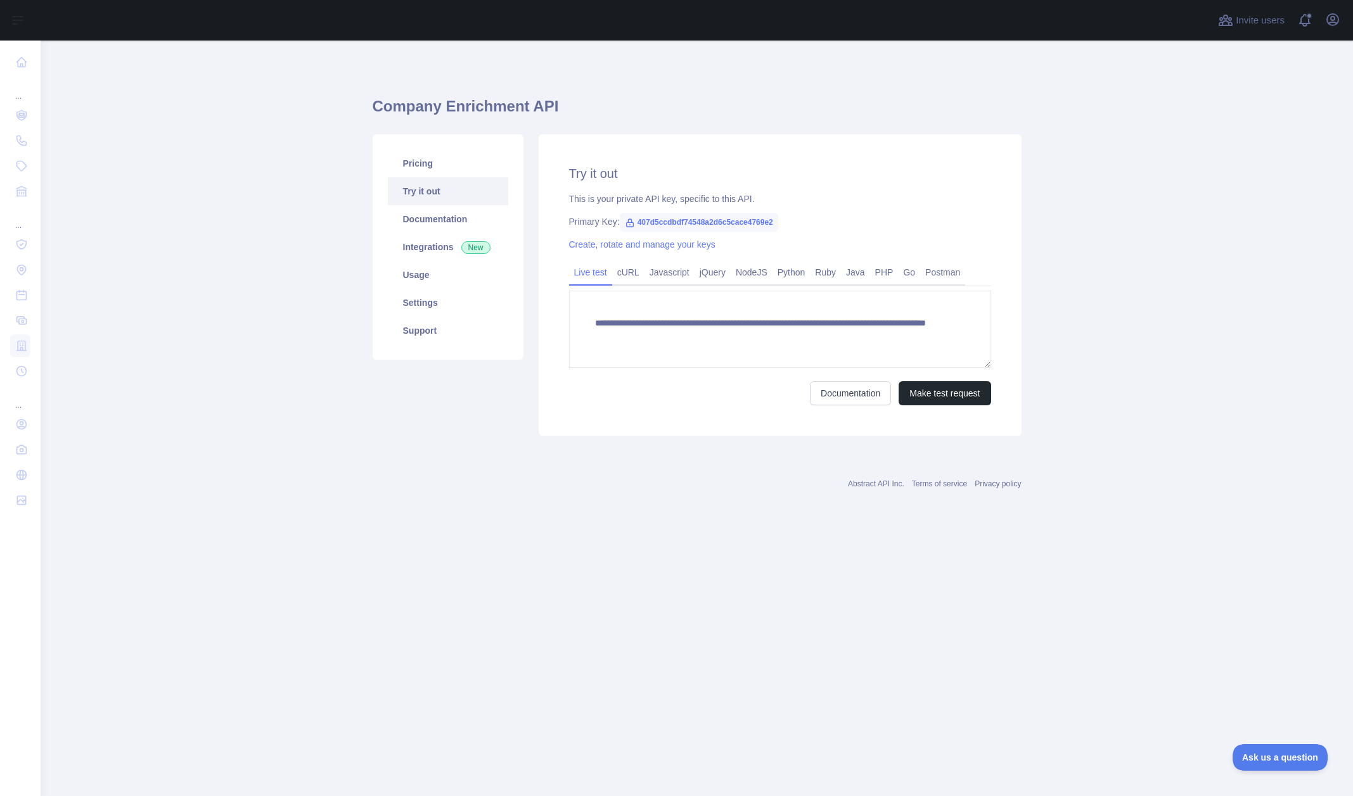
click at [410, 188] on link "Try it out" at bounding box center [448, 191] width 120 height 28
click at [418, 223] on link "Documentation" at bounding box center [448, 219] width 120 height 28
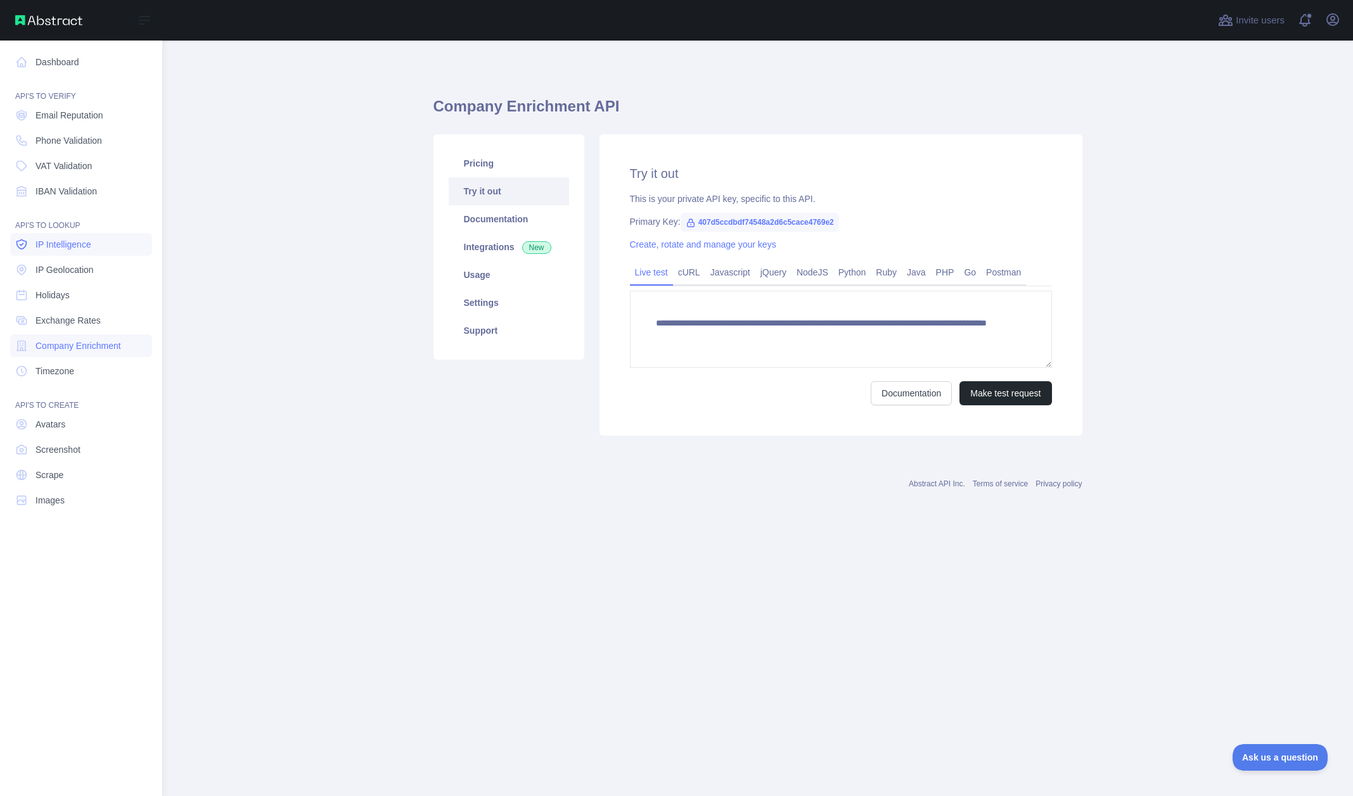
click at [72, 248] on span "IP Intelligence" at bounding box center [63, 244] width 56 height 13
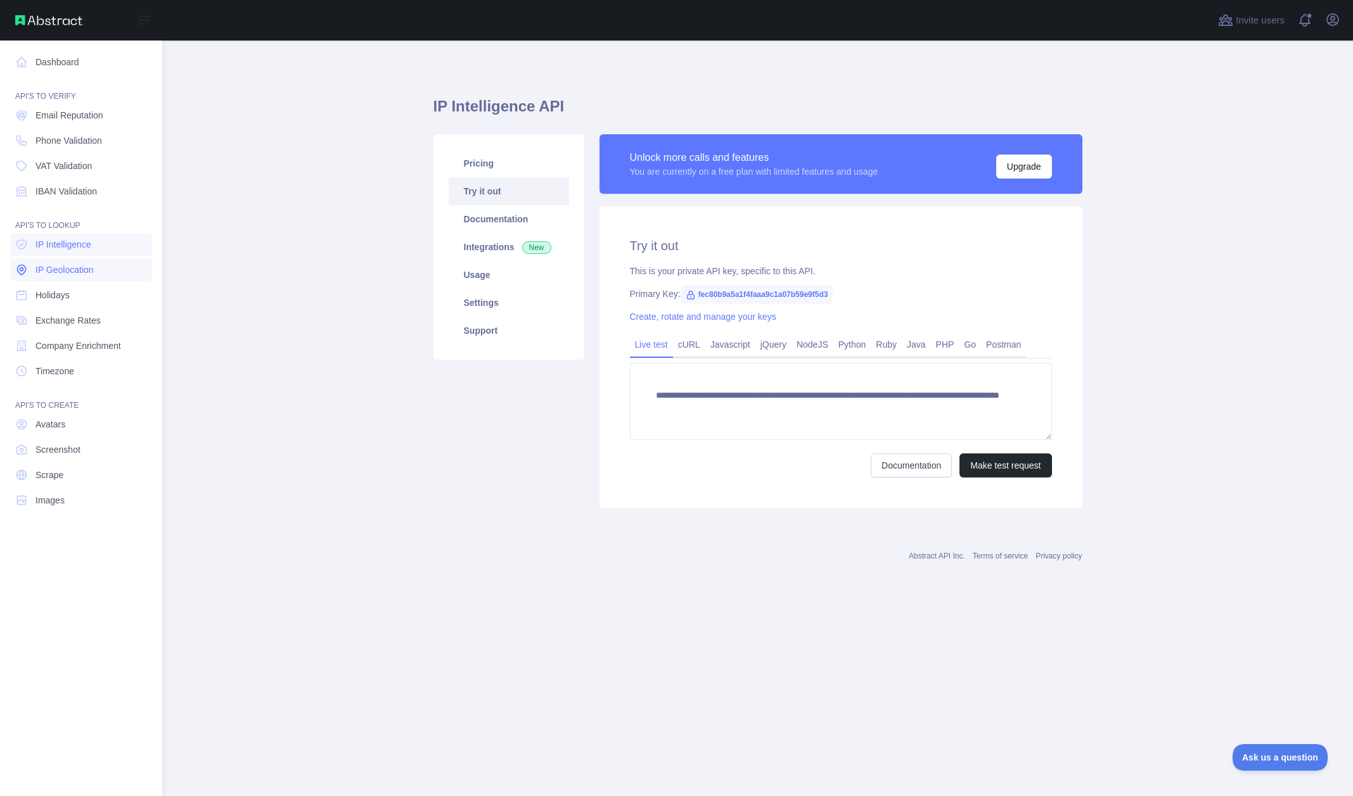
click at [72, 270] on span "IP Geolocation" at bounding box center [64, 270] width 58 height 13
type textarea "**********"
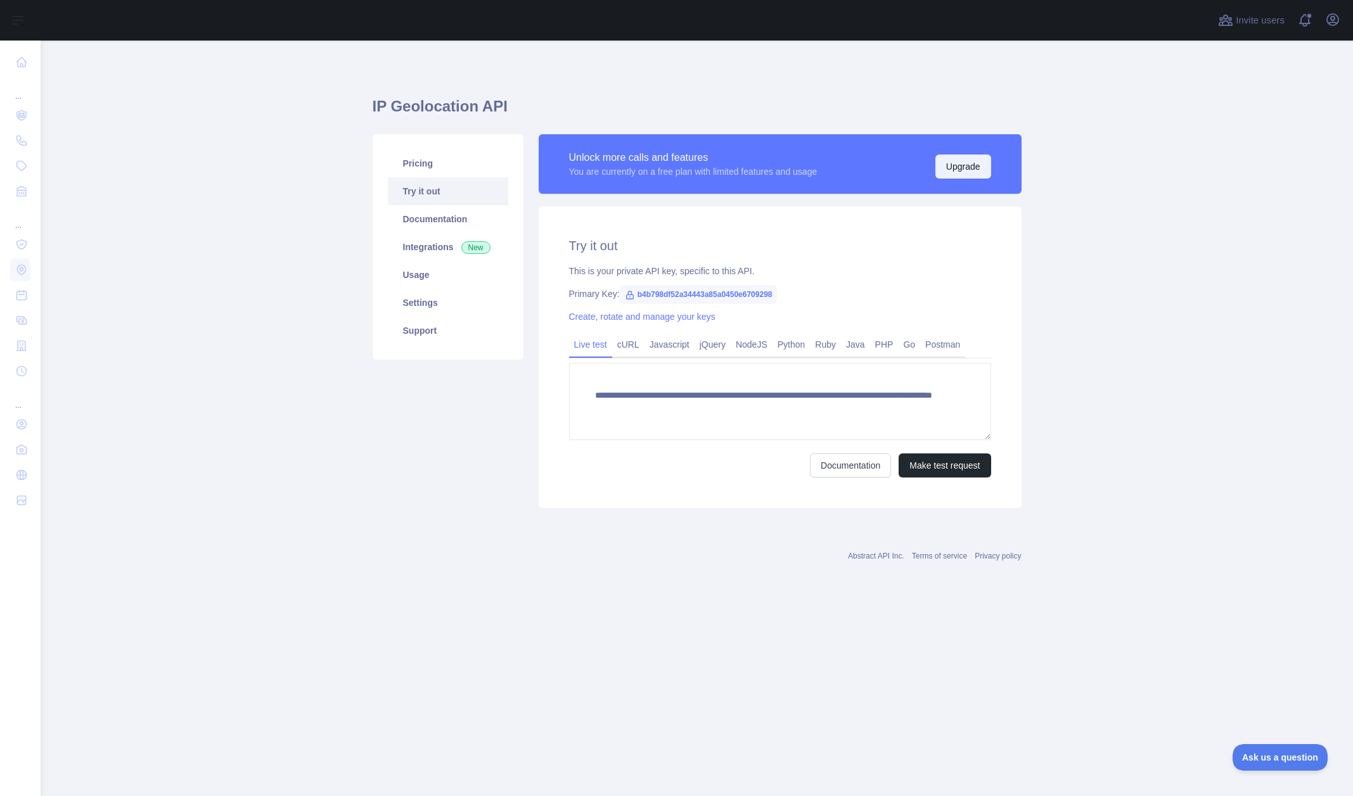
click at [942, 169] on button "Upgrade" at bounding box center [963, 167] width 56 height 24
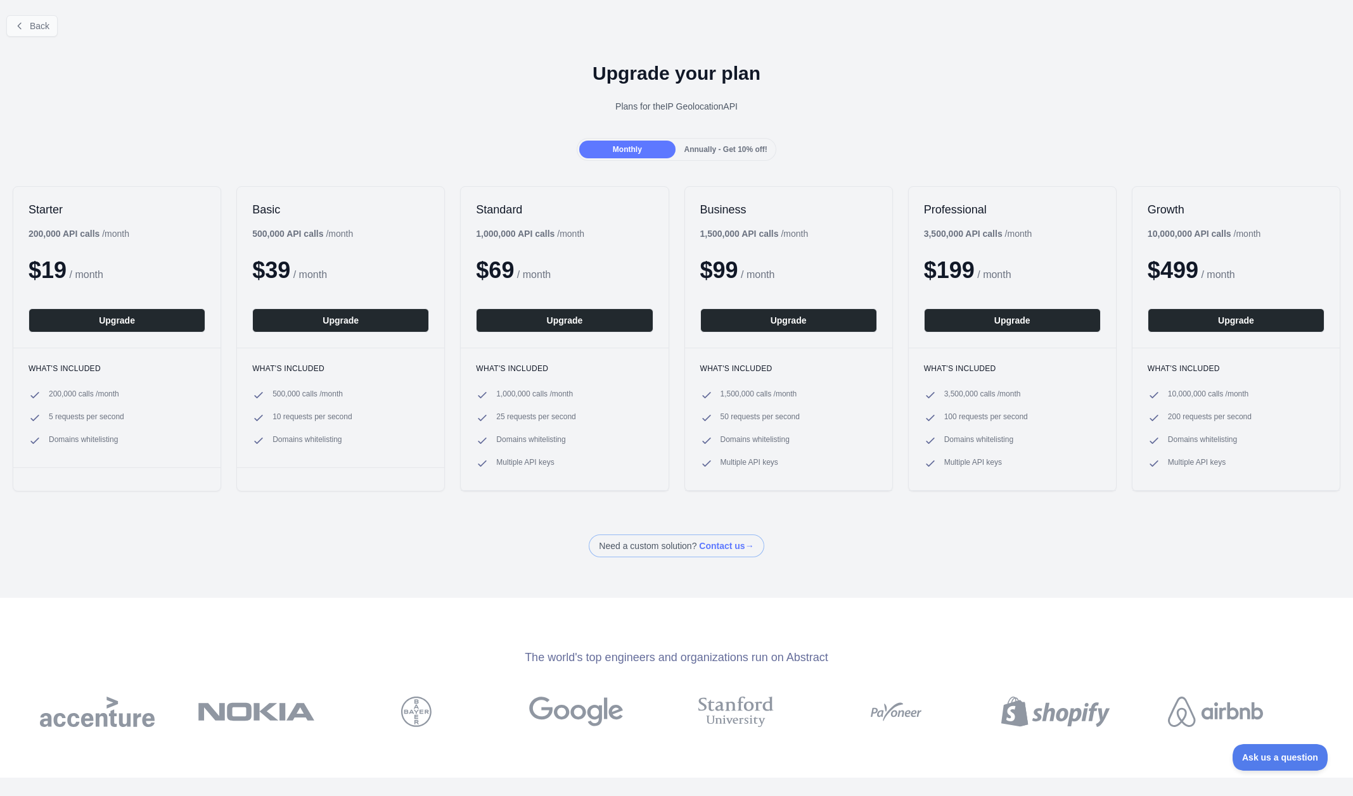
click at [29, 20] on button "Back" at bounding box center [31, 26] width 51 height 22
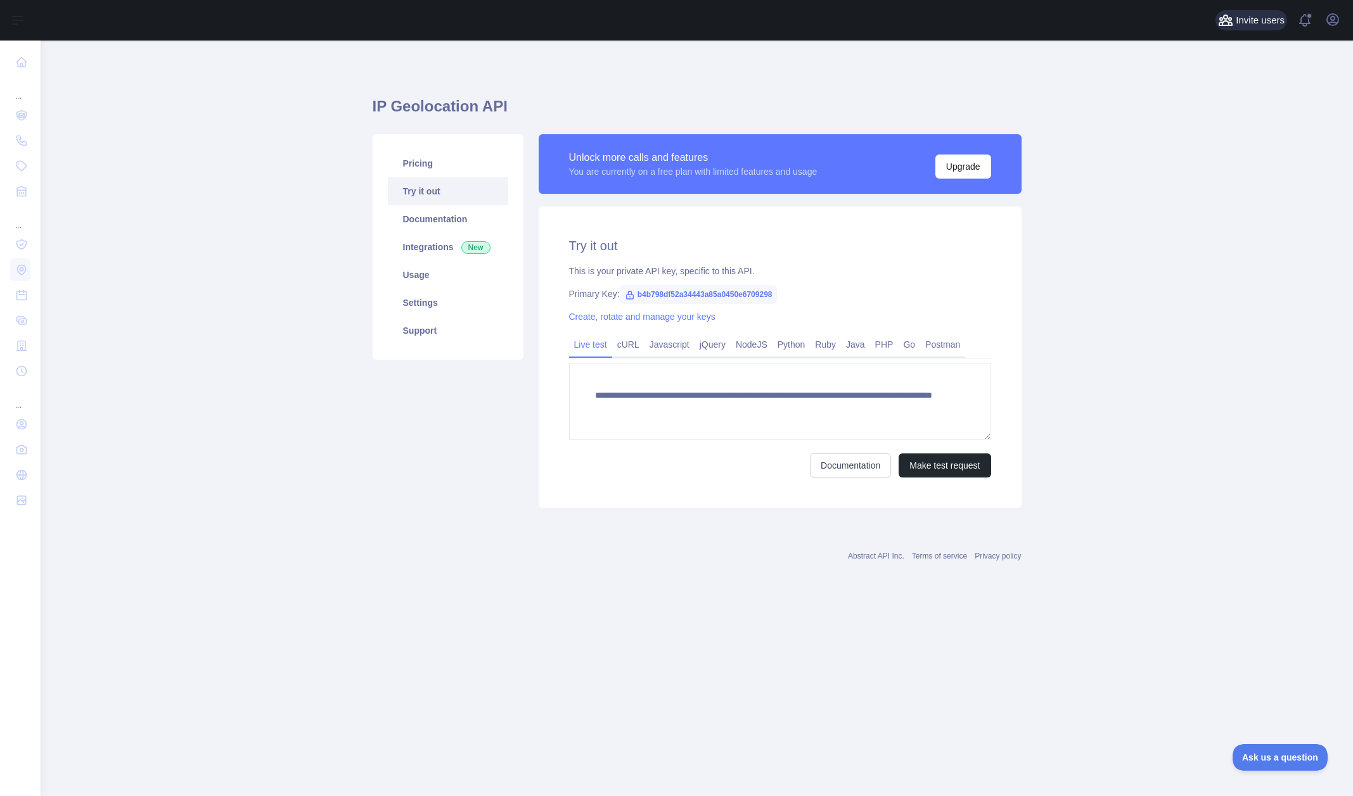
click at [1258, 20] on span "Invite users" at bounding box center [1259, 20] width 49 height 15
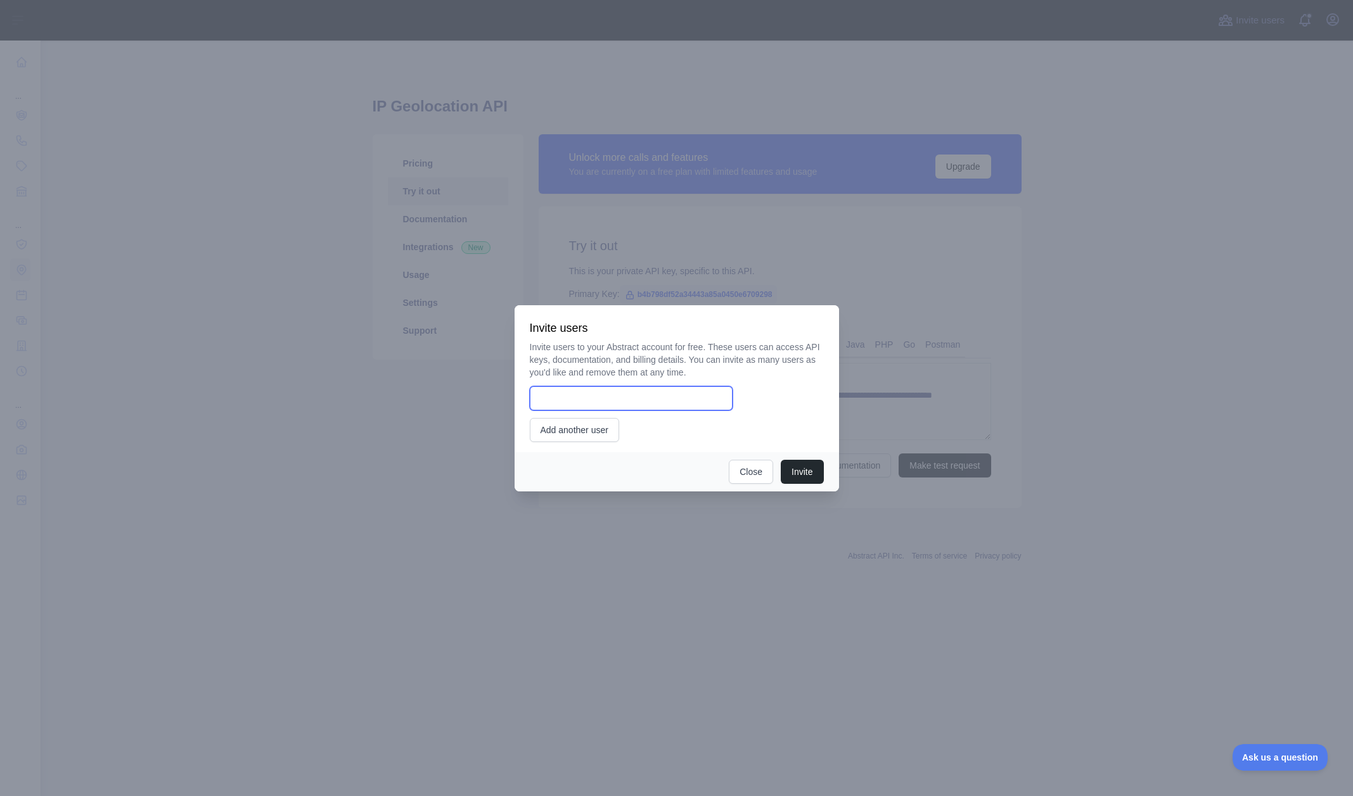
click at [597, 398] on input "email" at bounding box center [631, 398] width 203 height 24
click at [654, 404] on input "email" at bounding box center [631, 398] width 203 height 24
paste input "**********"
type input "**********"
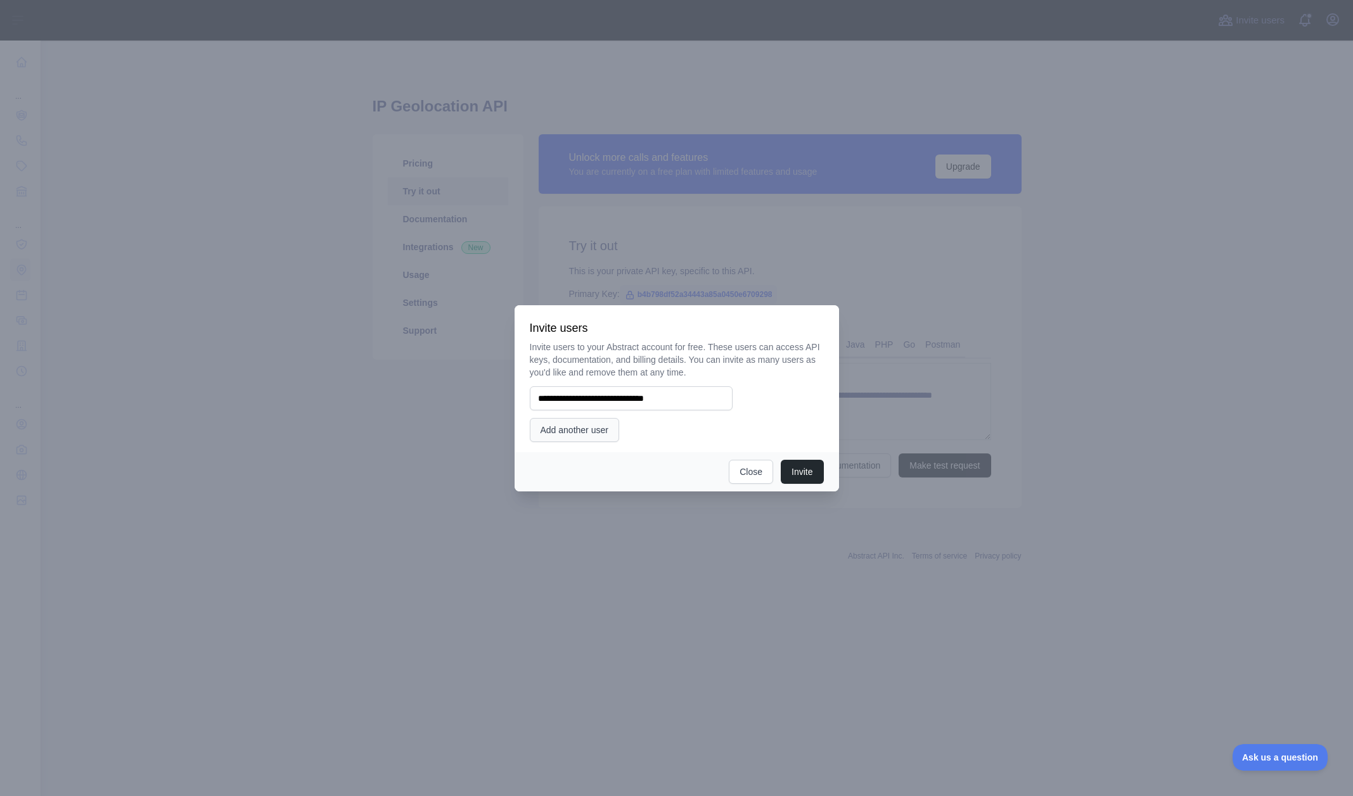
click at [579, 431] on button "Add another user" at bounding box center [574, 430] width 89 height 24
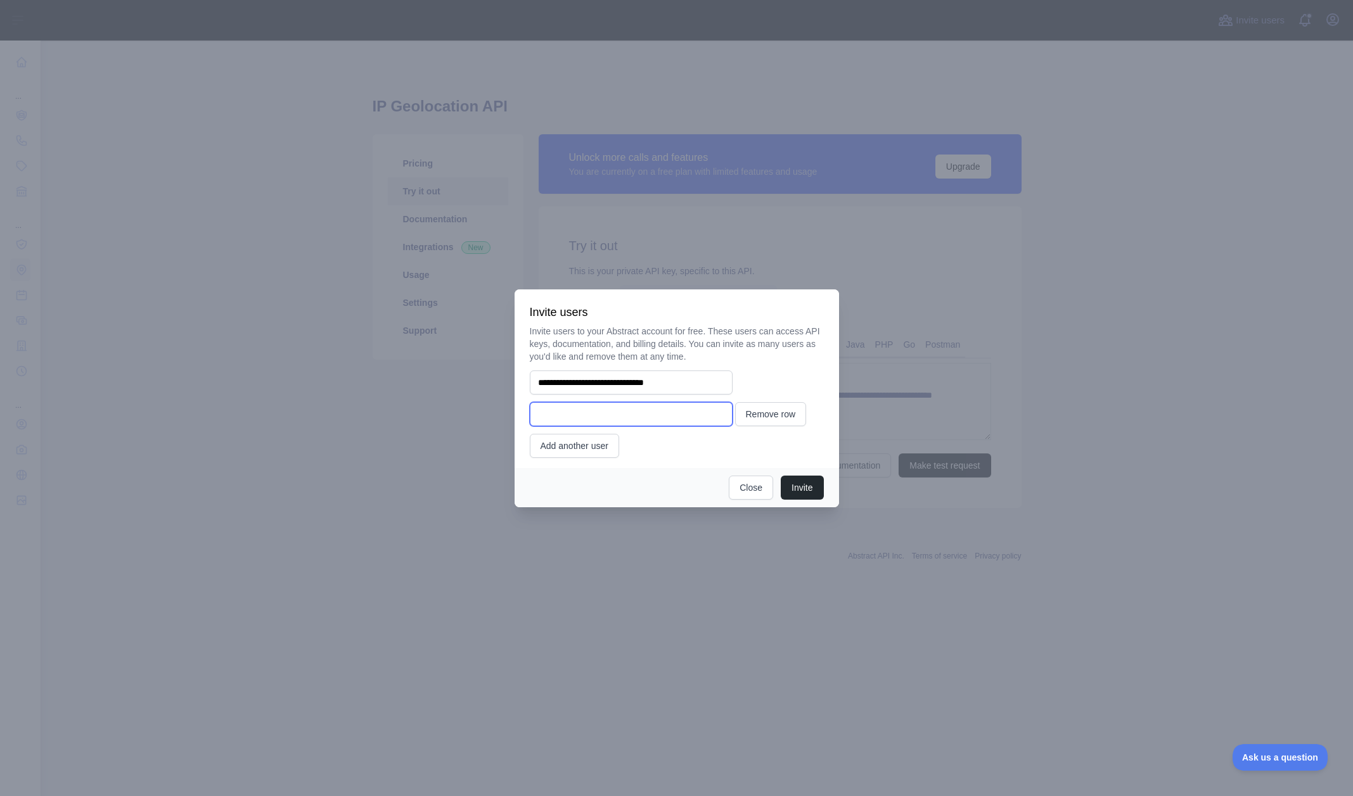
click at [645, 411] on input "email" at bounding box center [631, 414] width 203 height 24
paste input "**********"
type input "**********"
click at [806, 493] on button "Invite" at bounding box center [802, 488] width 42 height 24
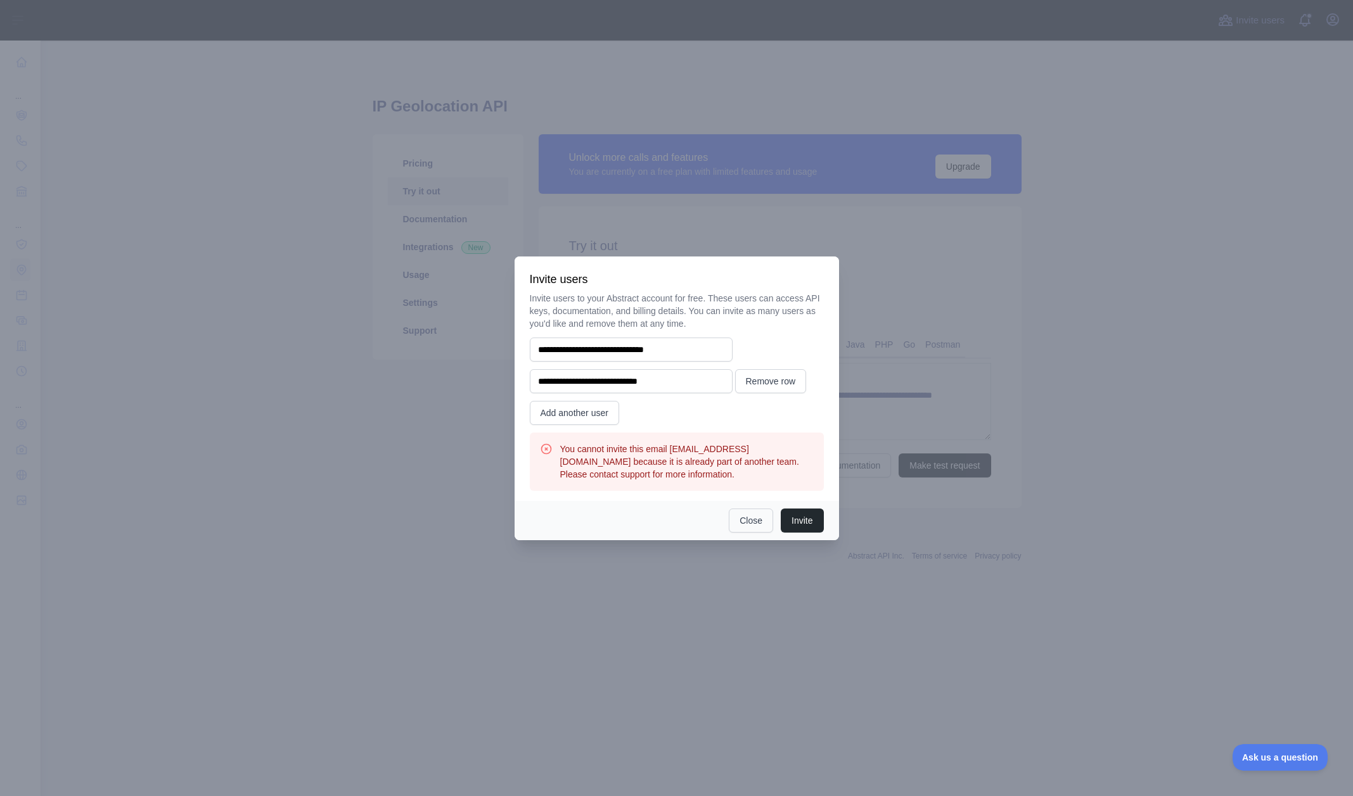
click at [755, 531] on button "Close" at bounding box center [751, 521] width 44 height 24
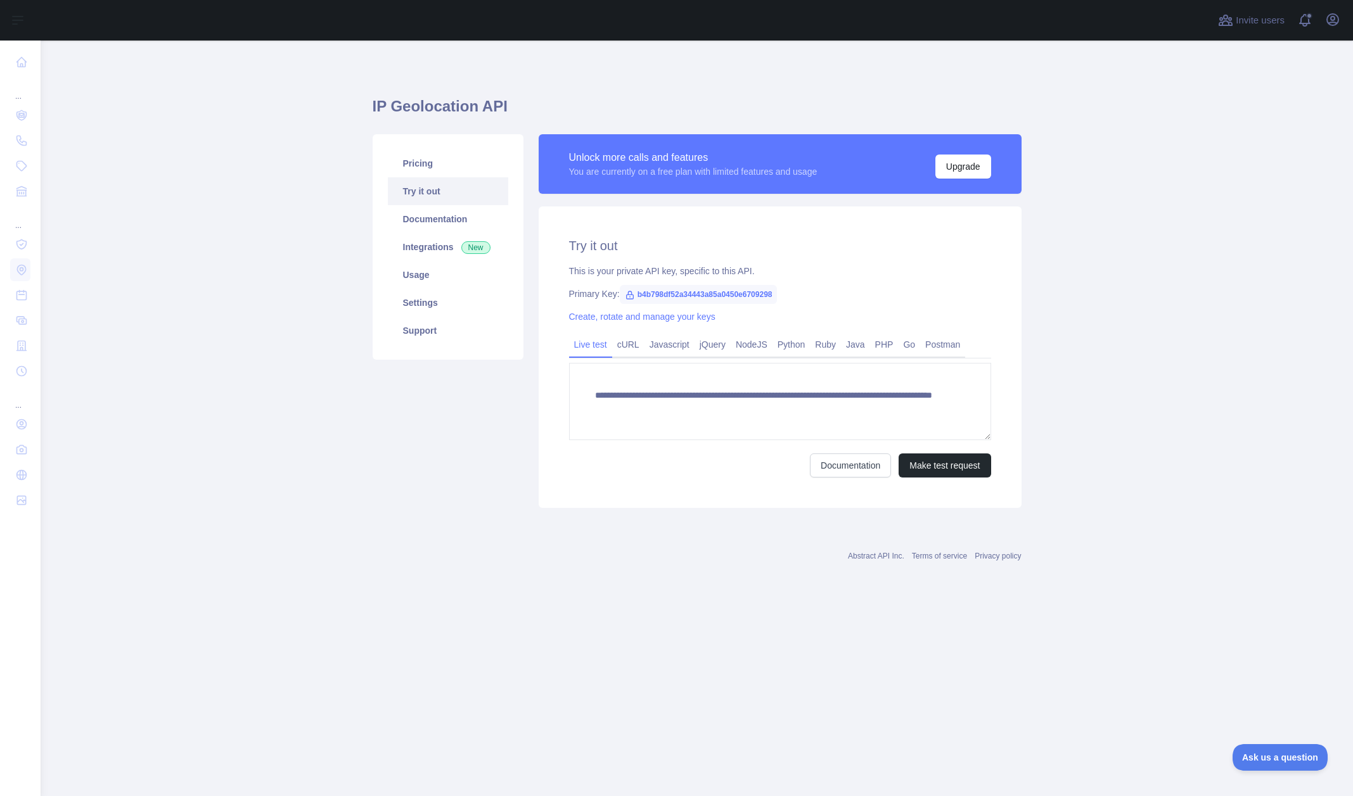
click at [1083, 233] on main "**********" at bounding box center [697, 419] width 1312 height 756
click at [1259, 19] on span "Invite users" at bounding box center [1259, 20] width 49 height 15
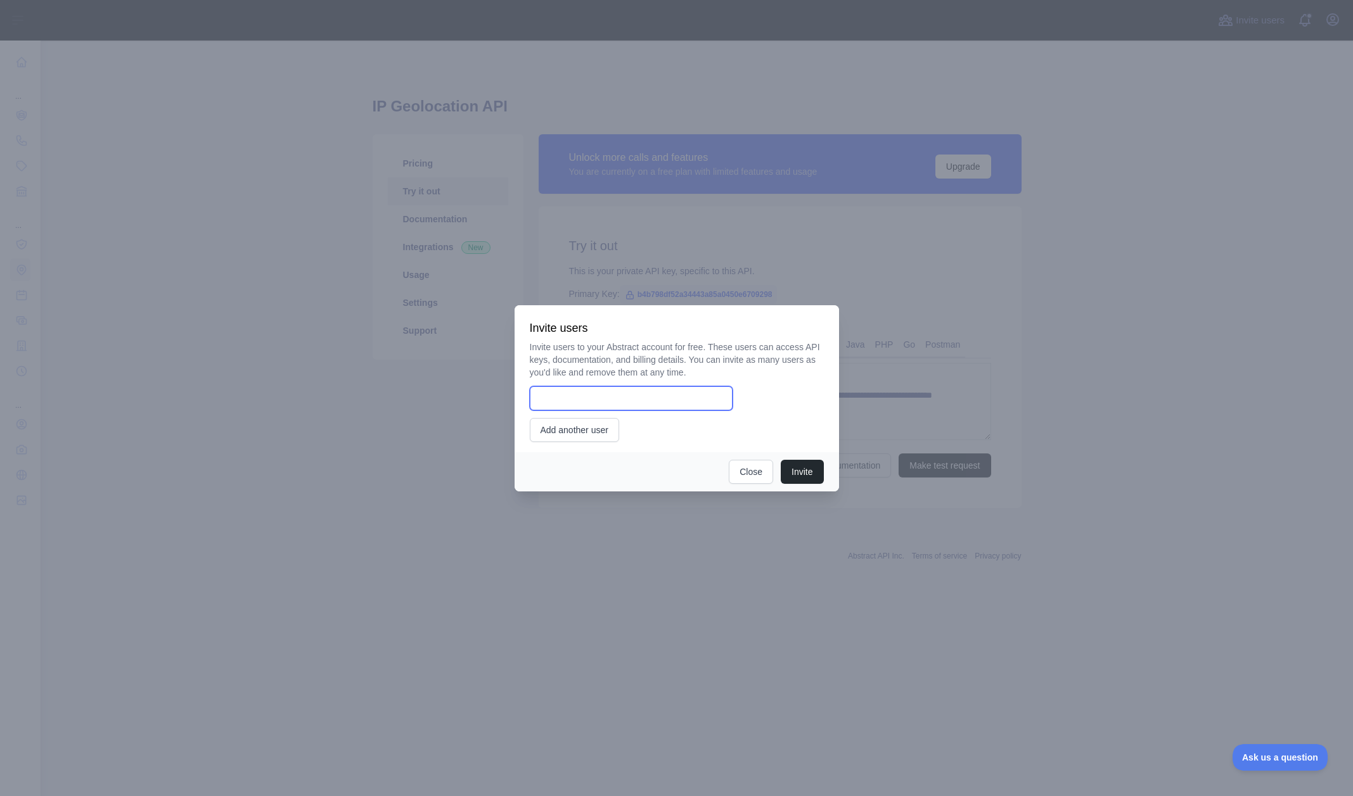
click at [596, 399] on input "email" at bounding box center [631, 398] width 203 height 24
paste input "**********"
type input "**********"
click at [807, 477] on button "Invite" at bounding box center [802, 472] width 42 height 24
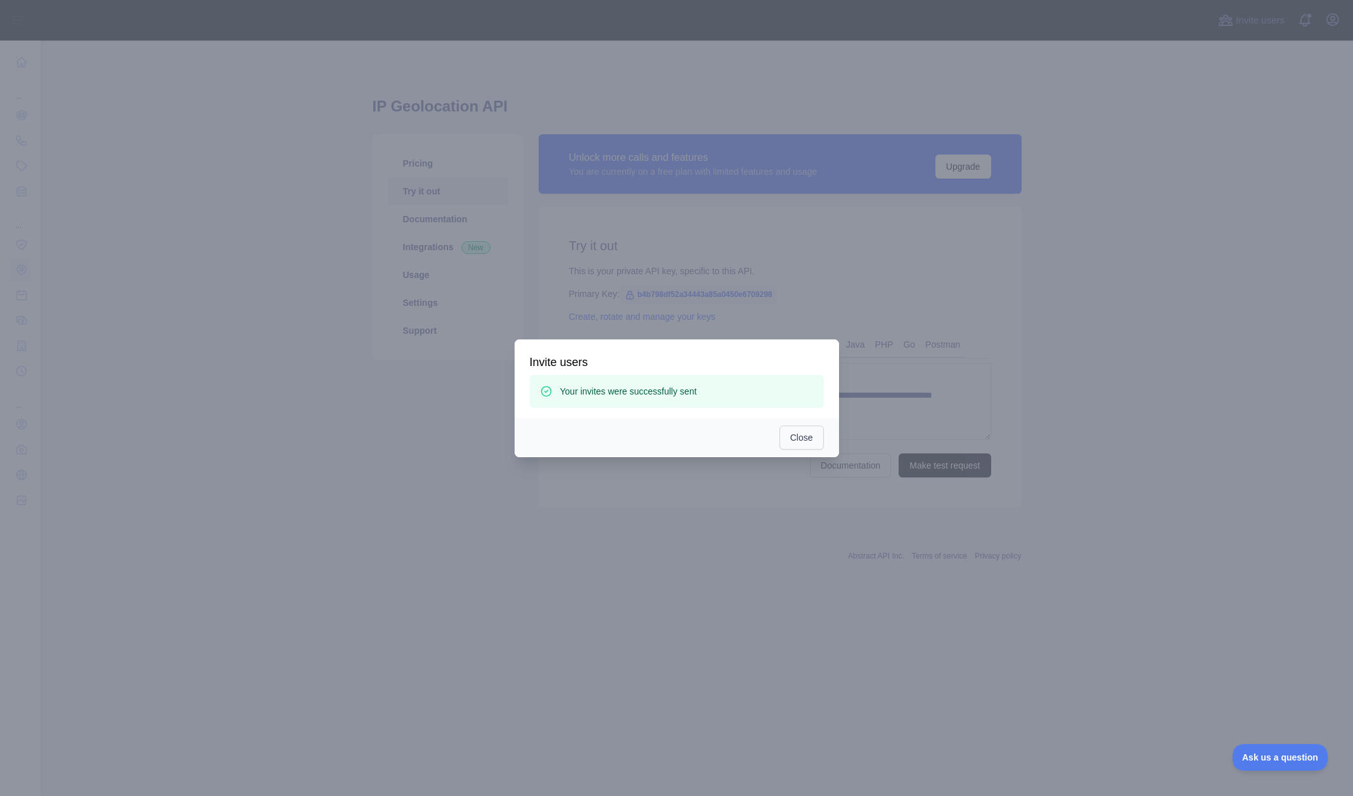
click at [800, 439] on button "Close" at bounding box center [801, 438] width 44 height 24
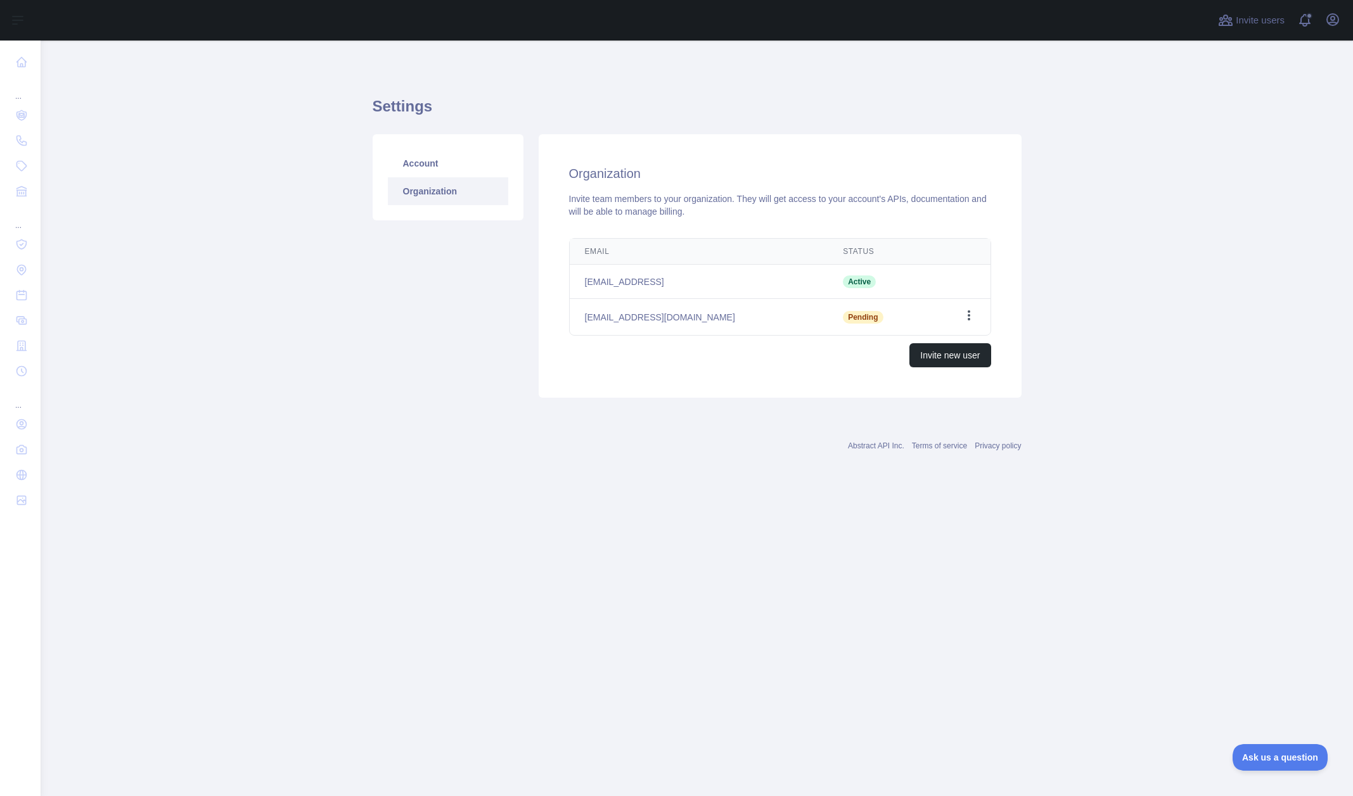
click at [966, 314] on icon "button" at bounding box center [968, 315] width 13 height 13
click at [1059, 316] on main "Settings Account Organization Organization Invite team members to your organiza…" at bounding box center [697, 419] width 1312 height 756
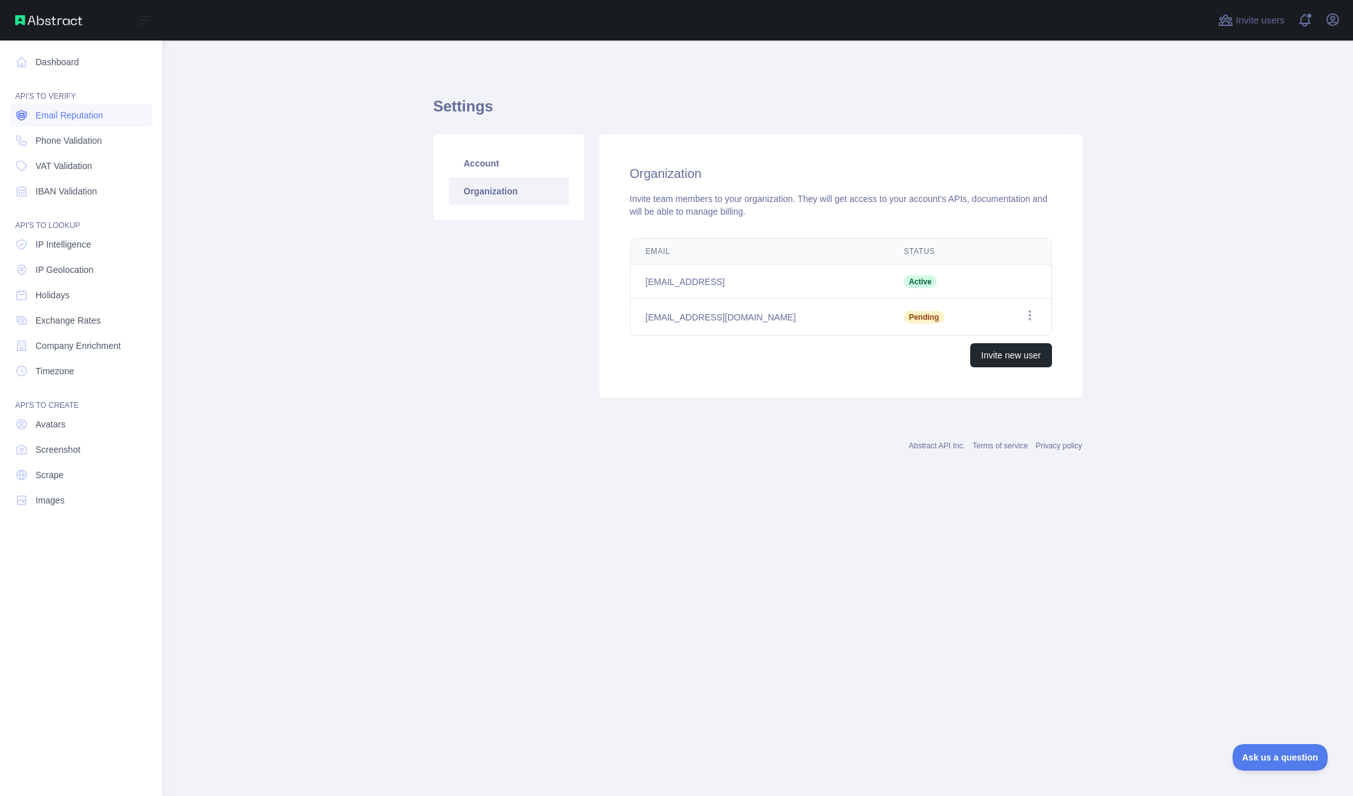
click at [87, 118] on span "Email Reputation" at bounding box center [69, 115] width 68 height 13
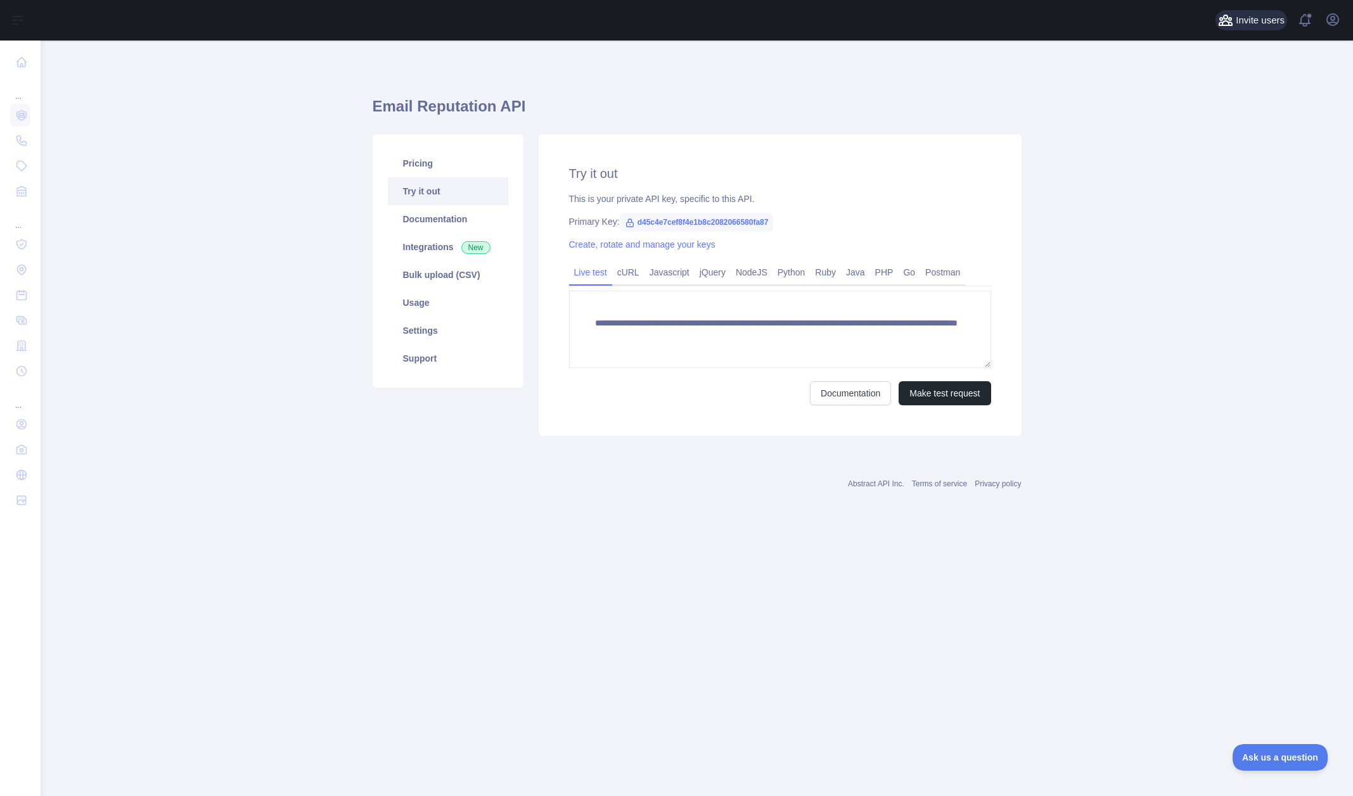
click at [1264, 18] on span "Invite users" at bounding box center [1259, 20] width 49 height 15
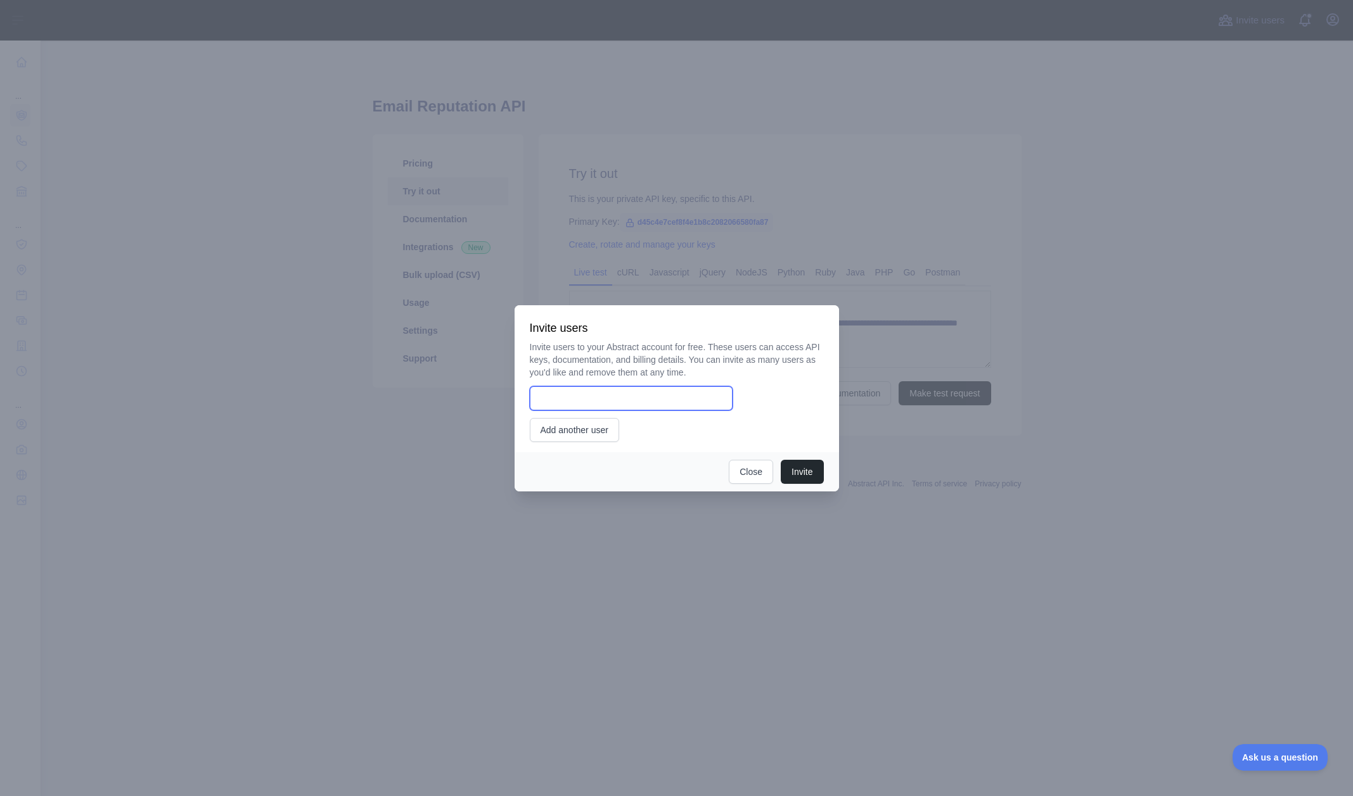
click at [674, 408] on input "email" at bounding box center [631, 398] width 203 height 24
paste input "**********"
type input "**********"
click at [795, 471] on button "Invite" at bounding box center [802, 472] width 42 height 24
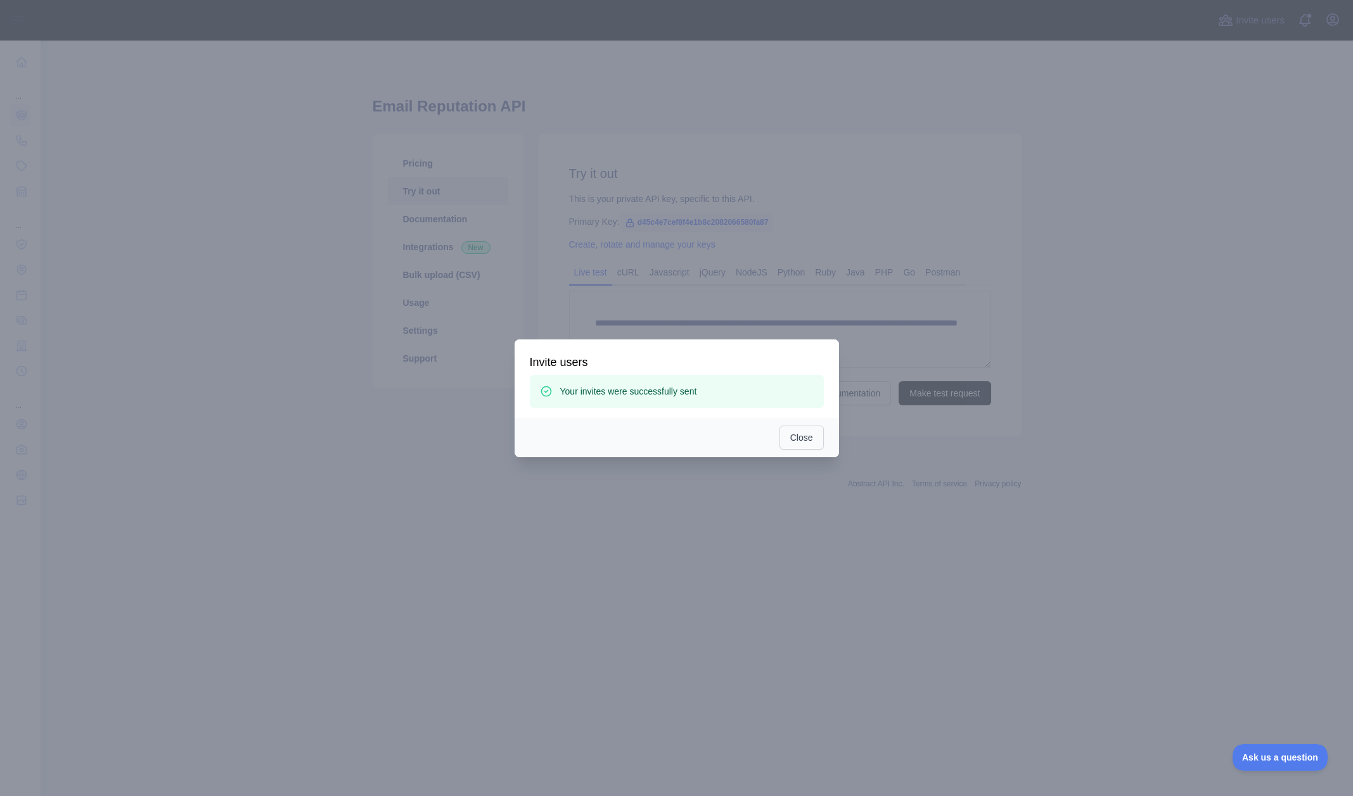
click at [795, 435] on button "Close" at bounding box center [801, 438] width 44 height 24
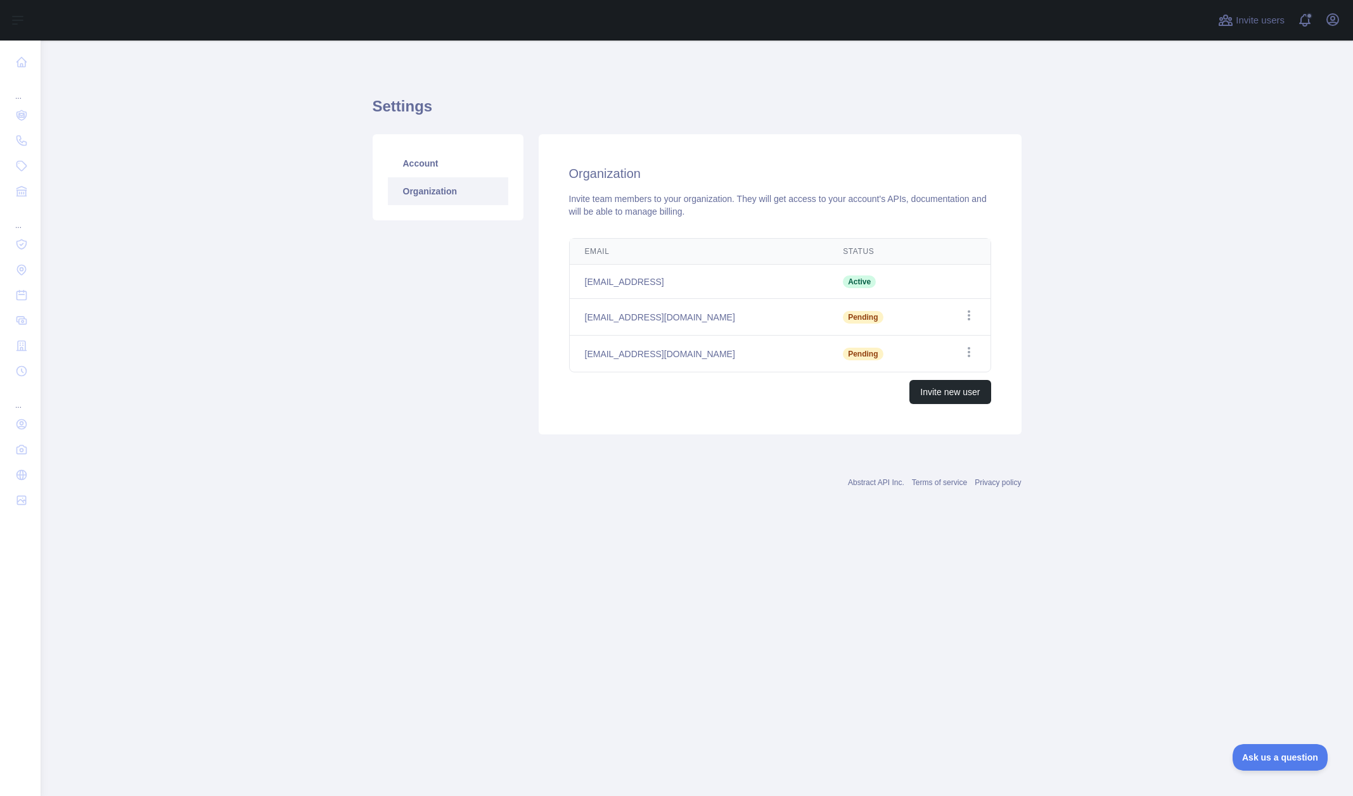
click at [1182, 171] on main "Settings Account Organization Organization Invite team members to your organiza…" at bounding box center [697, 419] width 1312 height 756
